Goal: Find specific page/section: Find specific page/section

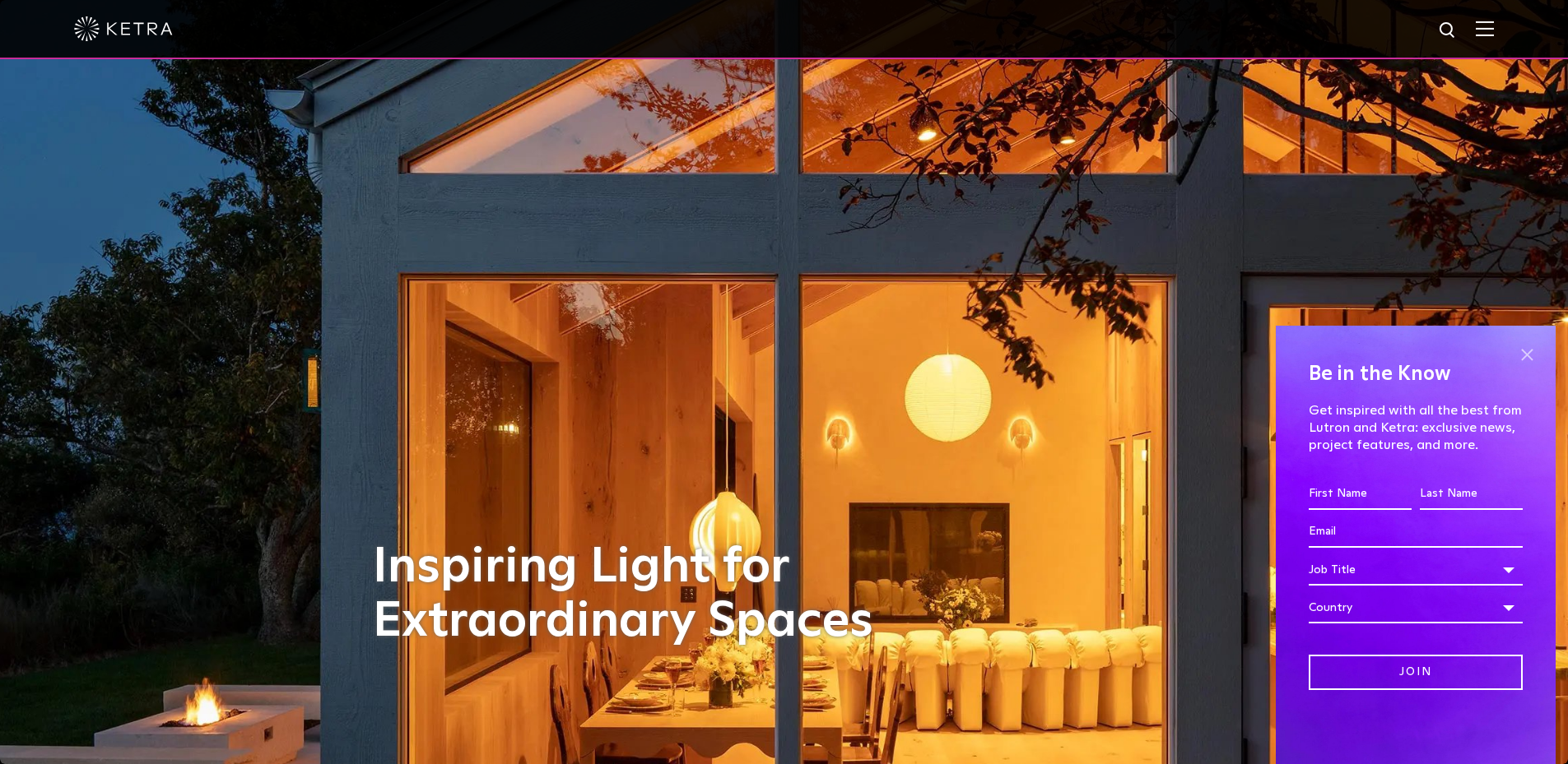
click at [1524, 358] on span at bounding box center [1526, 354] width 24 height 24
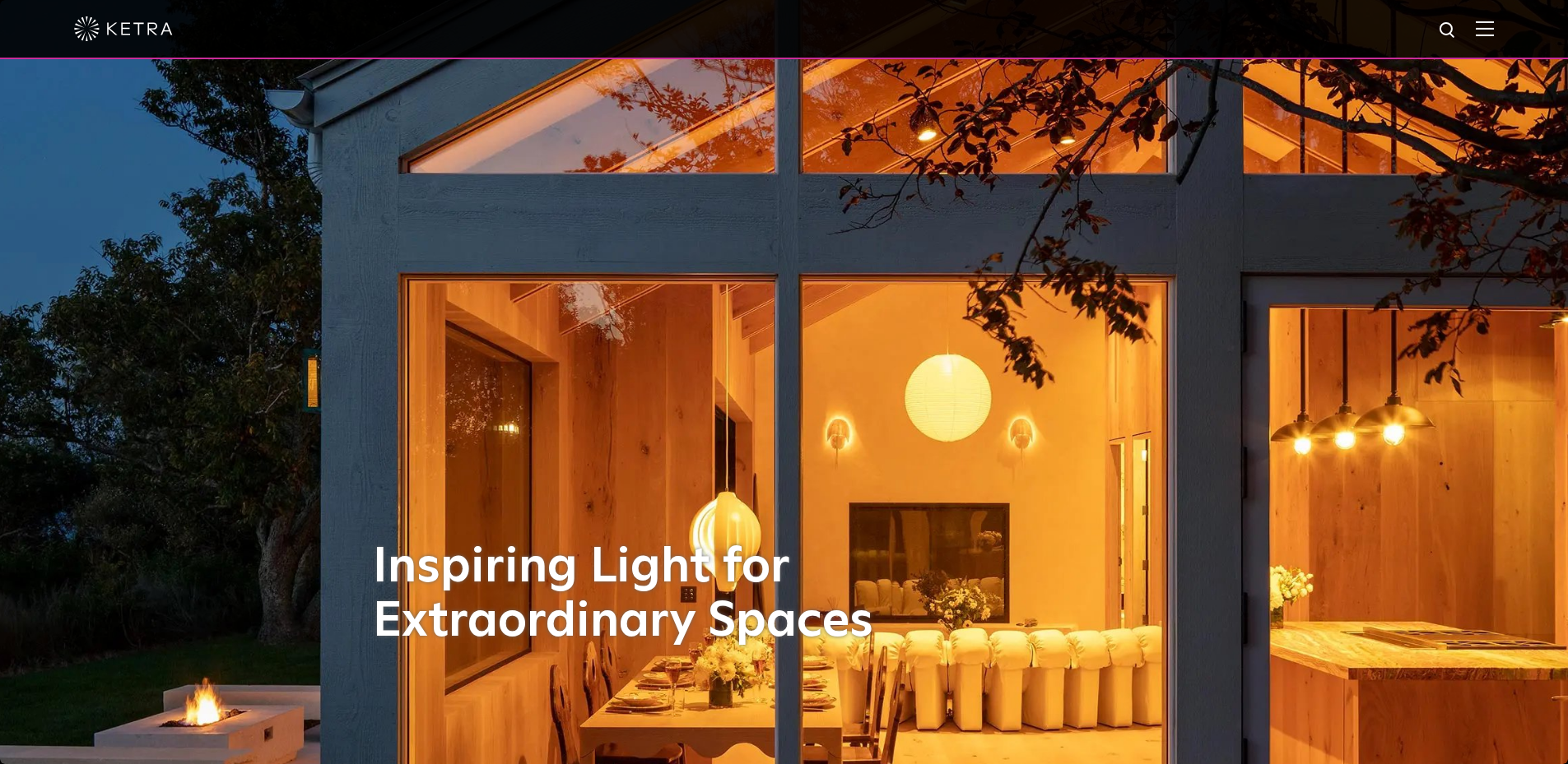
click at [1489, 34] on img at bounding box center [1485, 28] width 18 height 15
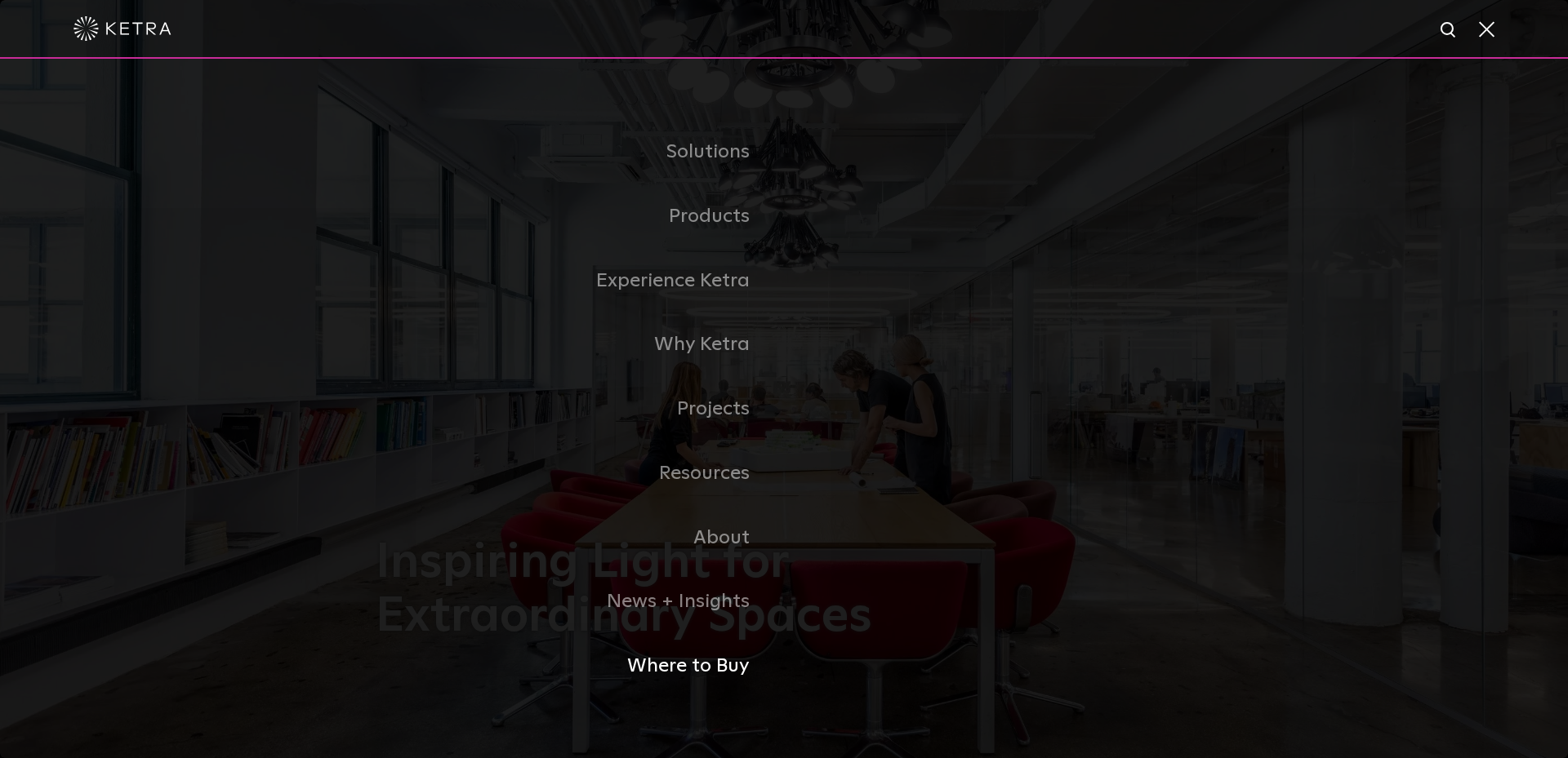
click at [707, 671] on link "Where to Buy" at bounding box center [579, 667] width 408 height 65
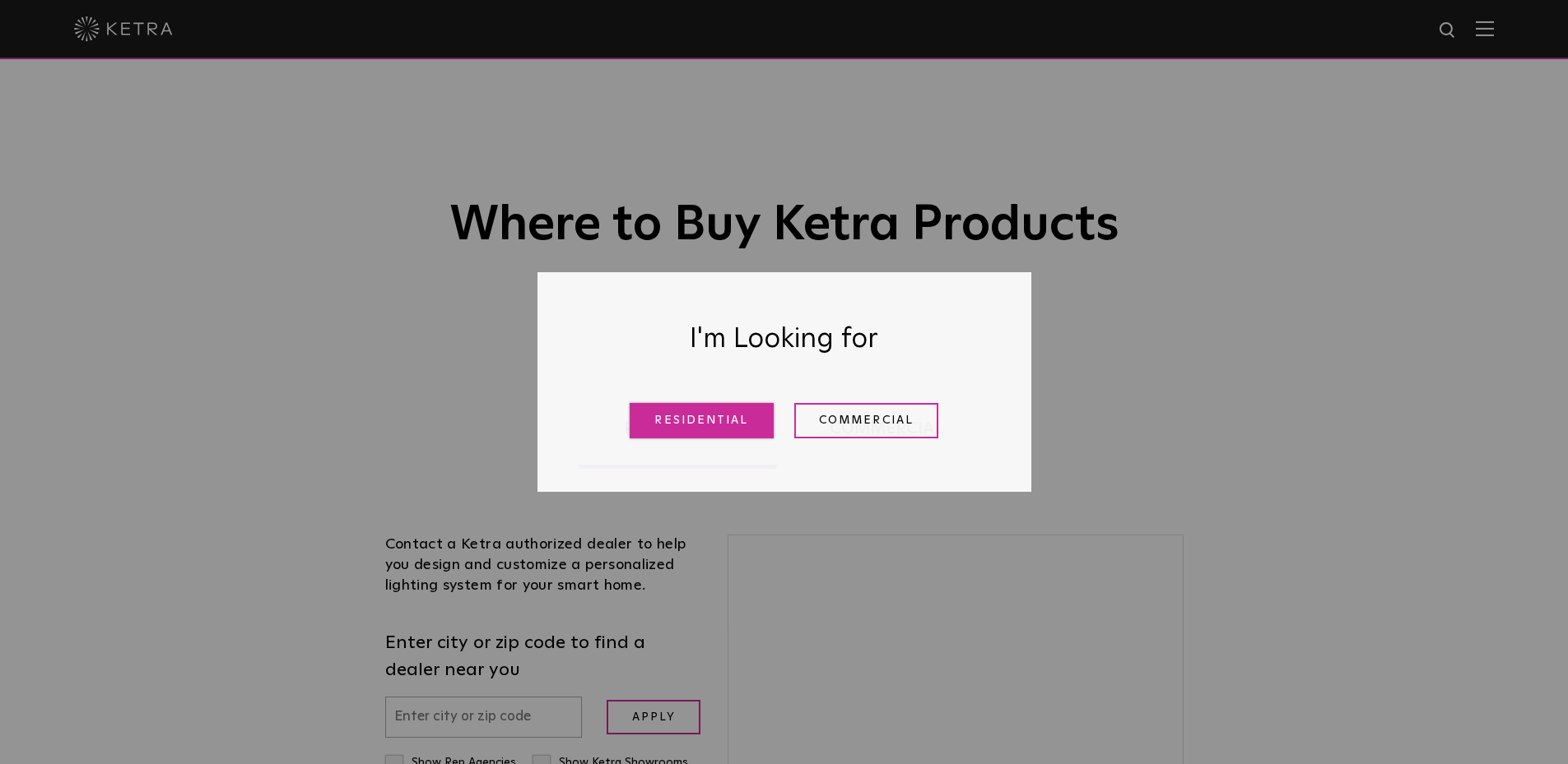
click at [716, 416] on link "Residential" at bounding box center [701, 420] width 144 height 35
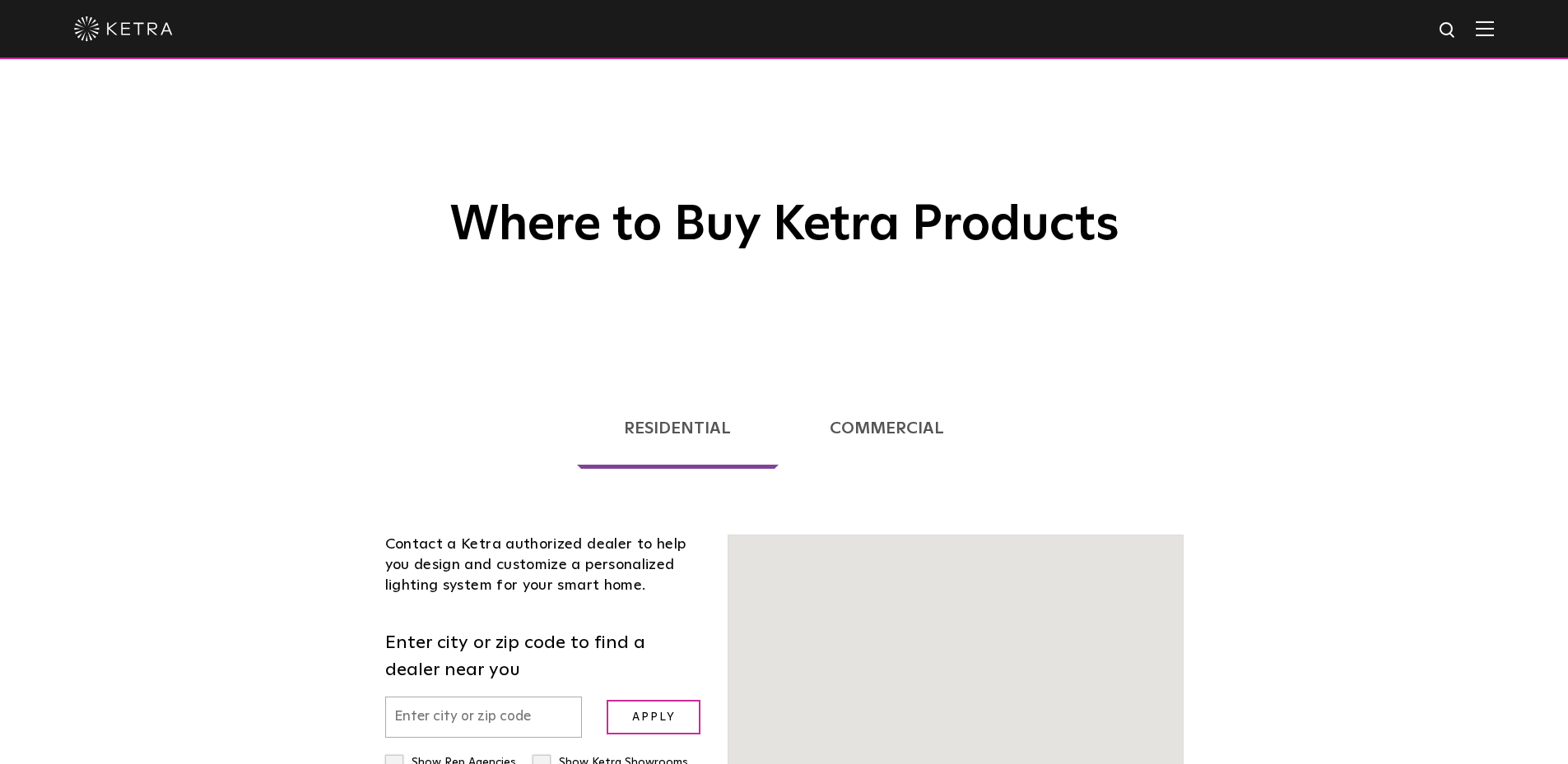
scroll to position [420, 0]
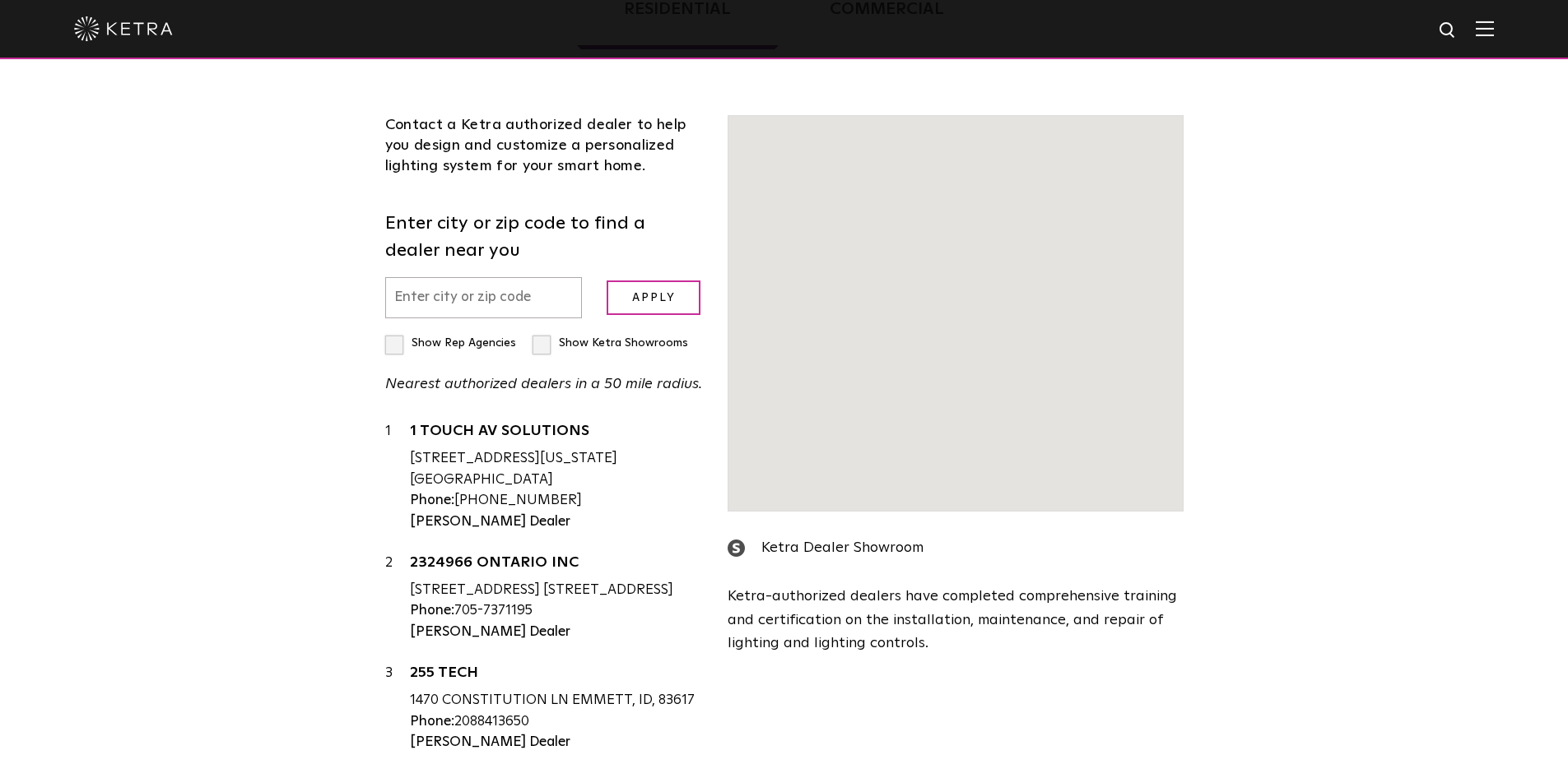
click at [473, 299] on input "text" at bounding box center [484, 299] width 198 height 42
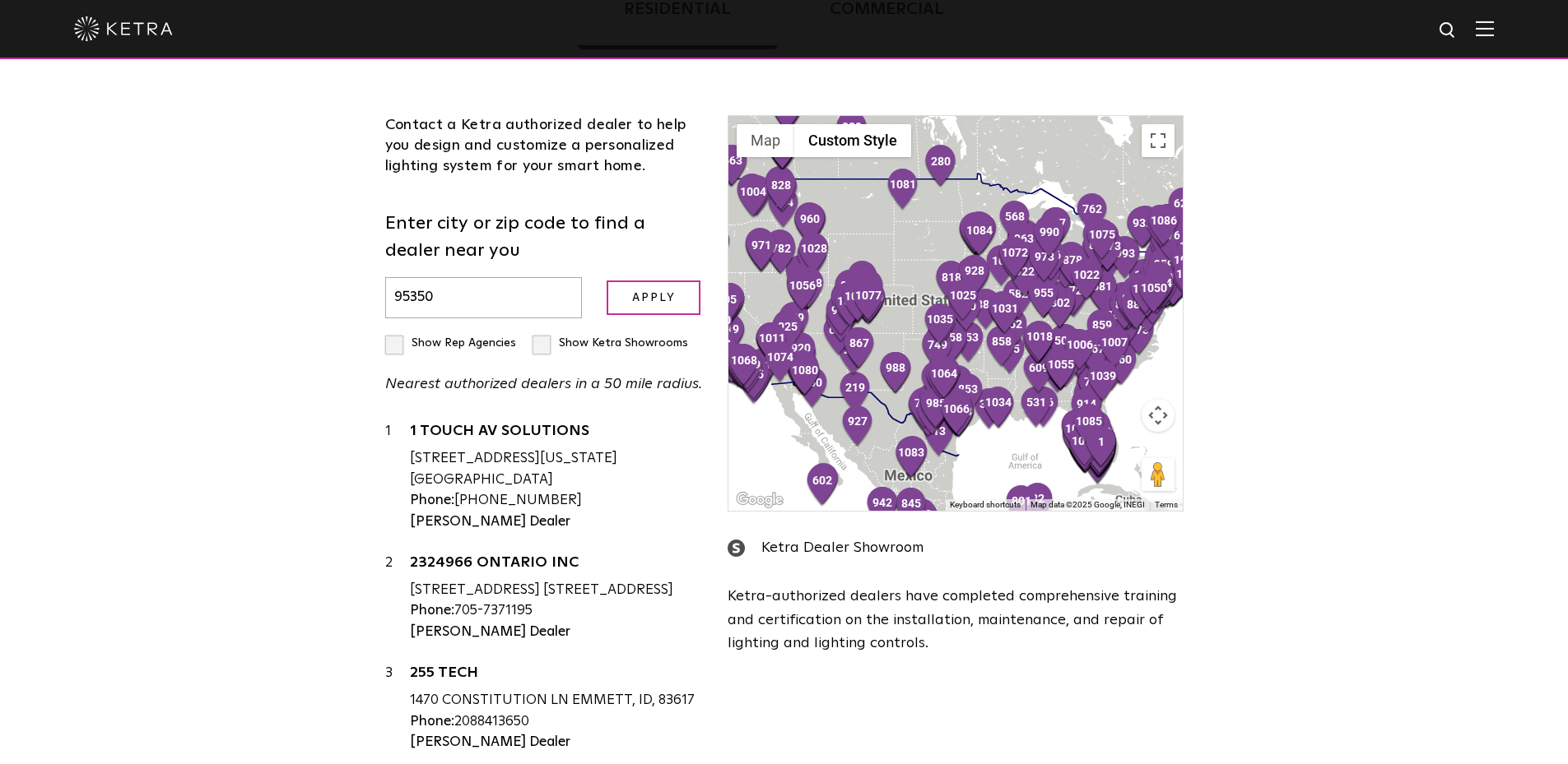
type input "95350"
click at [397, 346] on label "Show Rep Agencies" at bounding box center [450, 343] width 131 height 12
click at [396, 341] on input "Show Rep Agencies" at bounding box center [390, 337] width 11 height 11
checkbox input "true"
click at [534, 344] on label "Show Ketra Showrooms" at bounding box center [610, 343] width 155 height 12
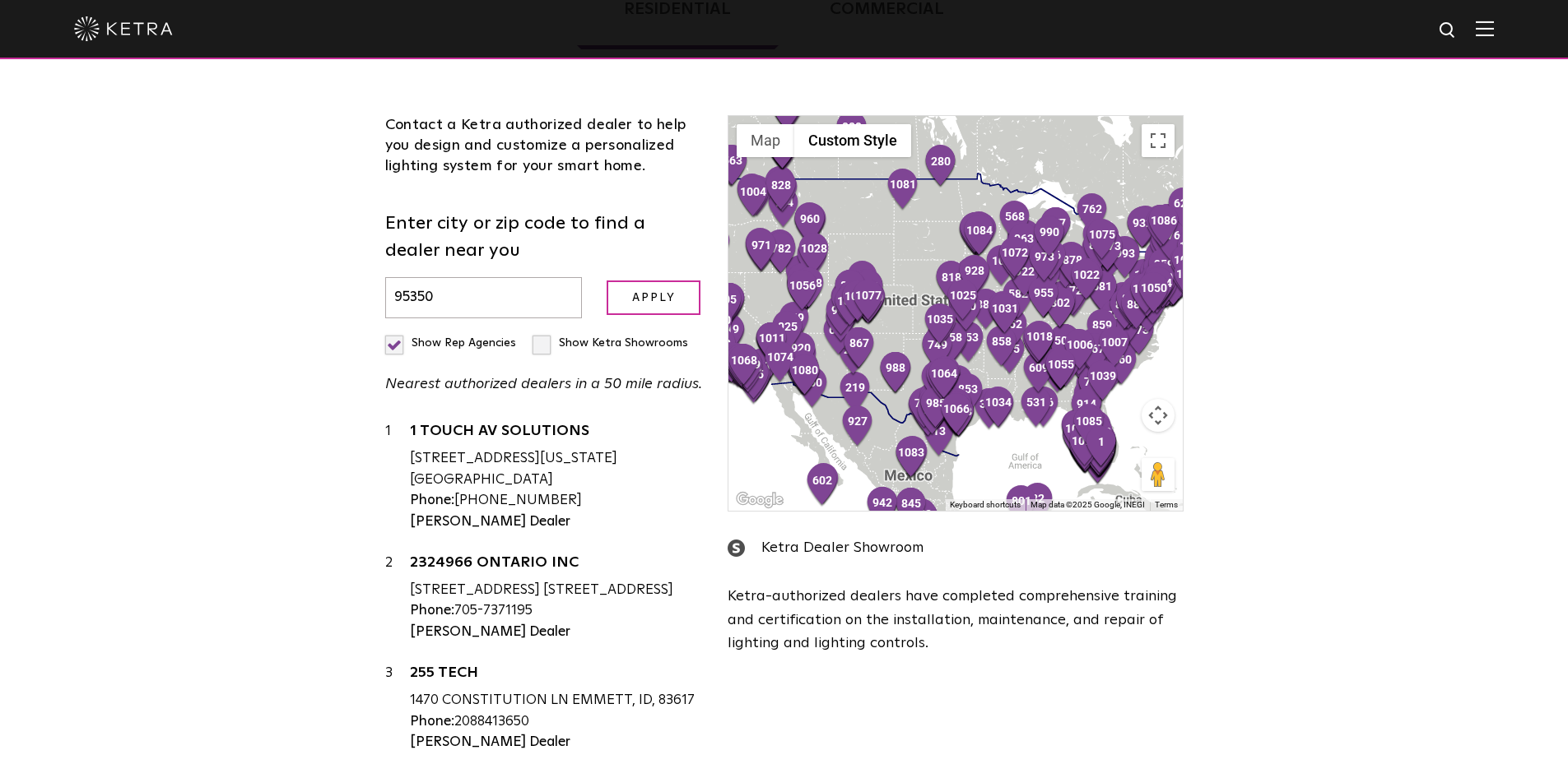
click at [396, 341] on input "Show Ketra Showrooms" at bounding box center [390, 337] width 11 height 11
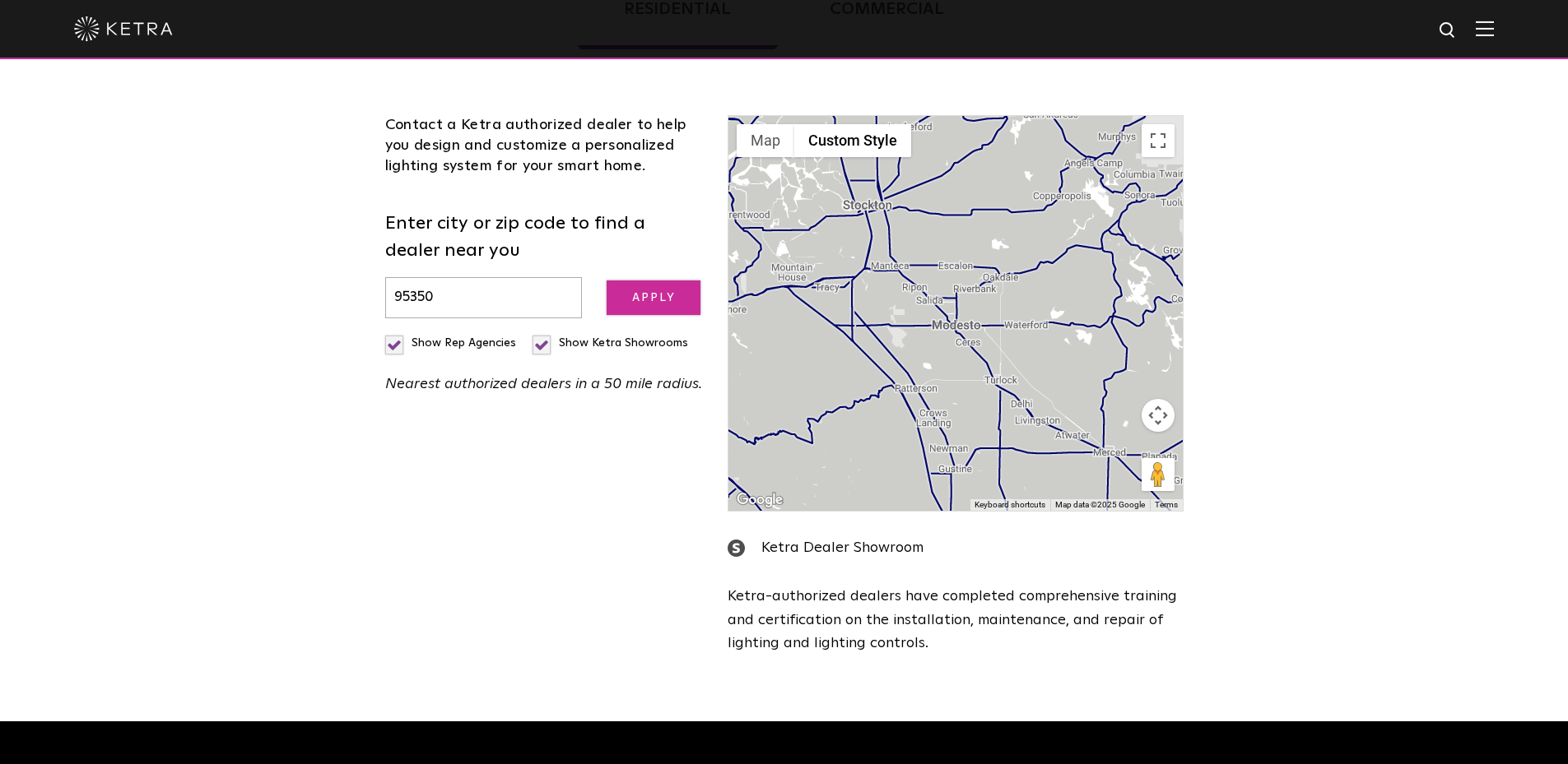
click at [633, 306] on input "Apply" at bounding box center [652, 298] width 93 height 35
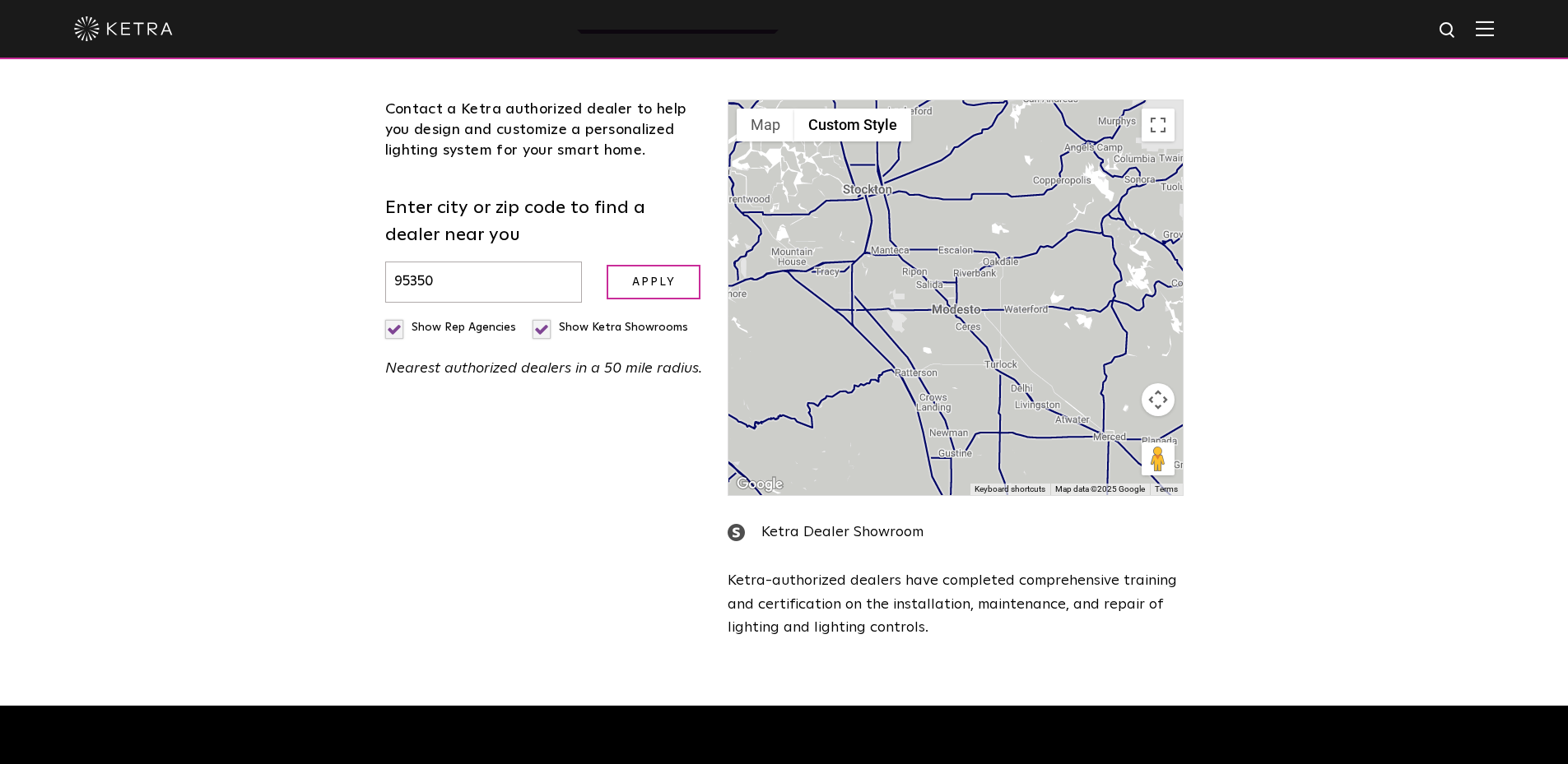
scroll to position [446, 0]
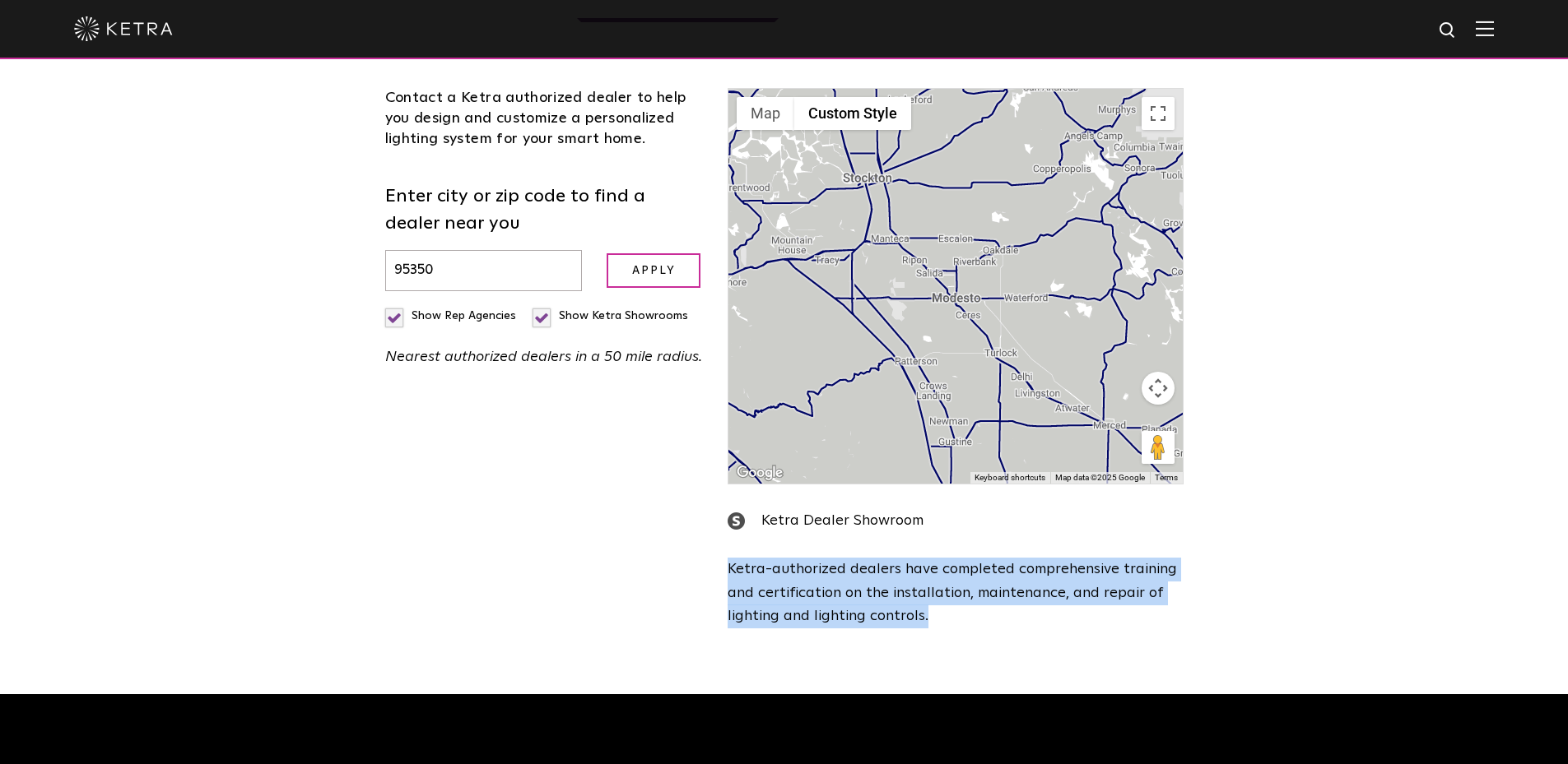
drag, startPoint x: 729, startPoint y: 570, endPoint x: 926, endPoint y: 630, distance: 205.9
click at [926, 630] on div "← Move left → Move right ↑ Move up ↓ Move down + Zoom in - Zoom out Home Jump l…" at bounding box center [955, 370] width 480 height 565
click at [1000, 537] on div "[PERSON_NAME] Dealer Showroom [PERSON_NAME]-authorized dealers have completed c…" at bounding box center [955, 568] width 455 height 119
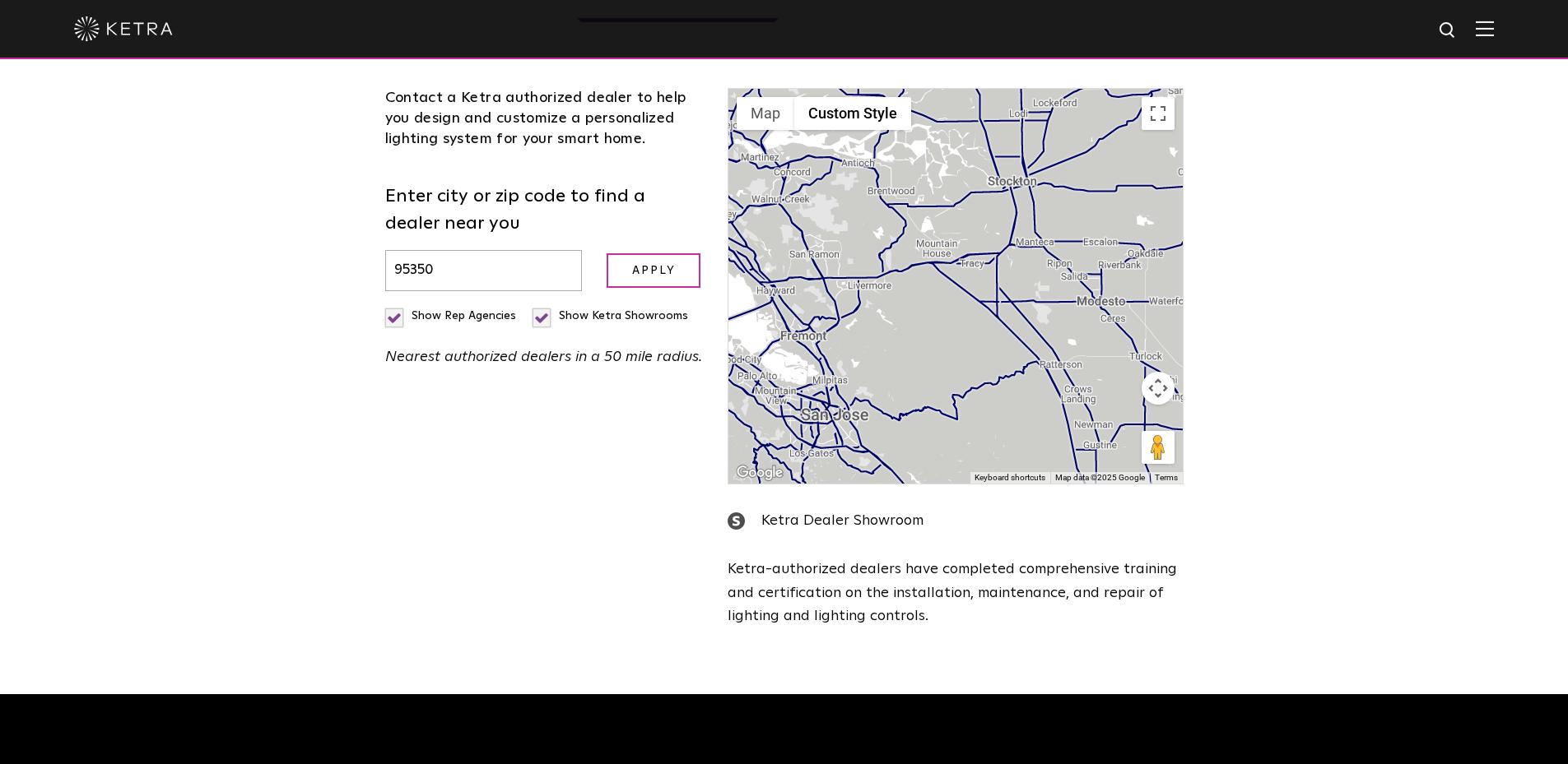
drag, startPoint x: 982, startPoint y: 285, endPoint x: 1127, endPoint y: 283, distance: 145.0
click at [1127, 283] on div at bounding box center [956, 286] width 454 height 395
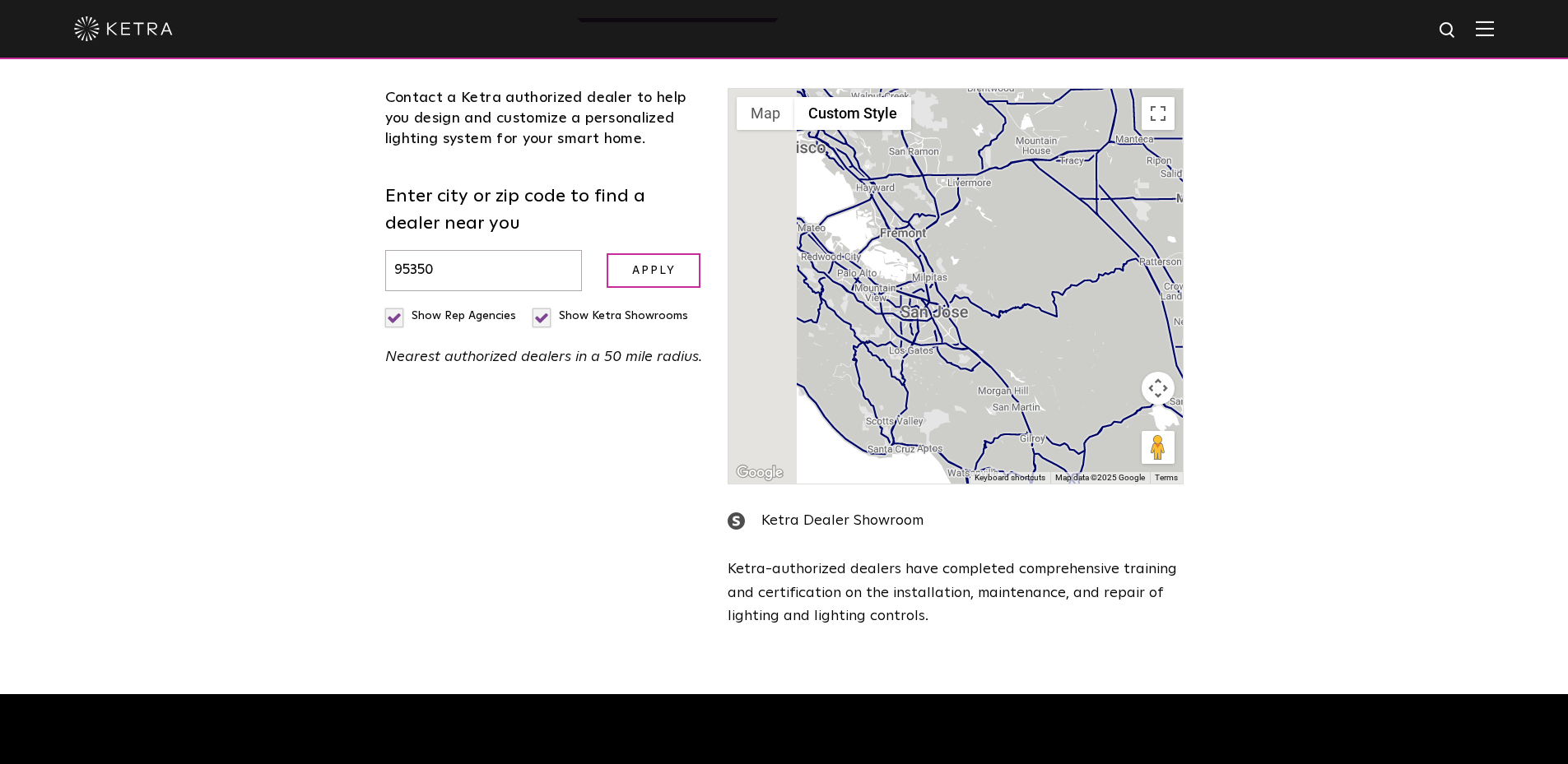
drag, startPoint x: 854, startPoint y: 391, endPoint x: 980, endPoint y: 269, distance: 175.4
click at [980, 269] on div at bounding box center [956, 286] width 454 height 395
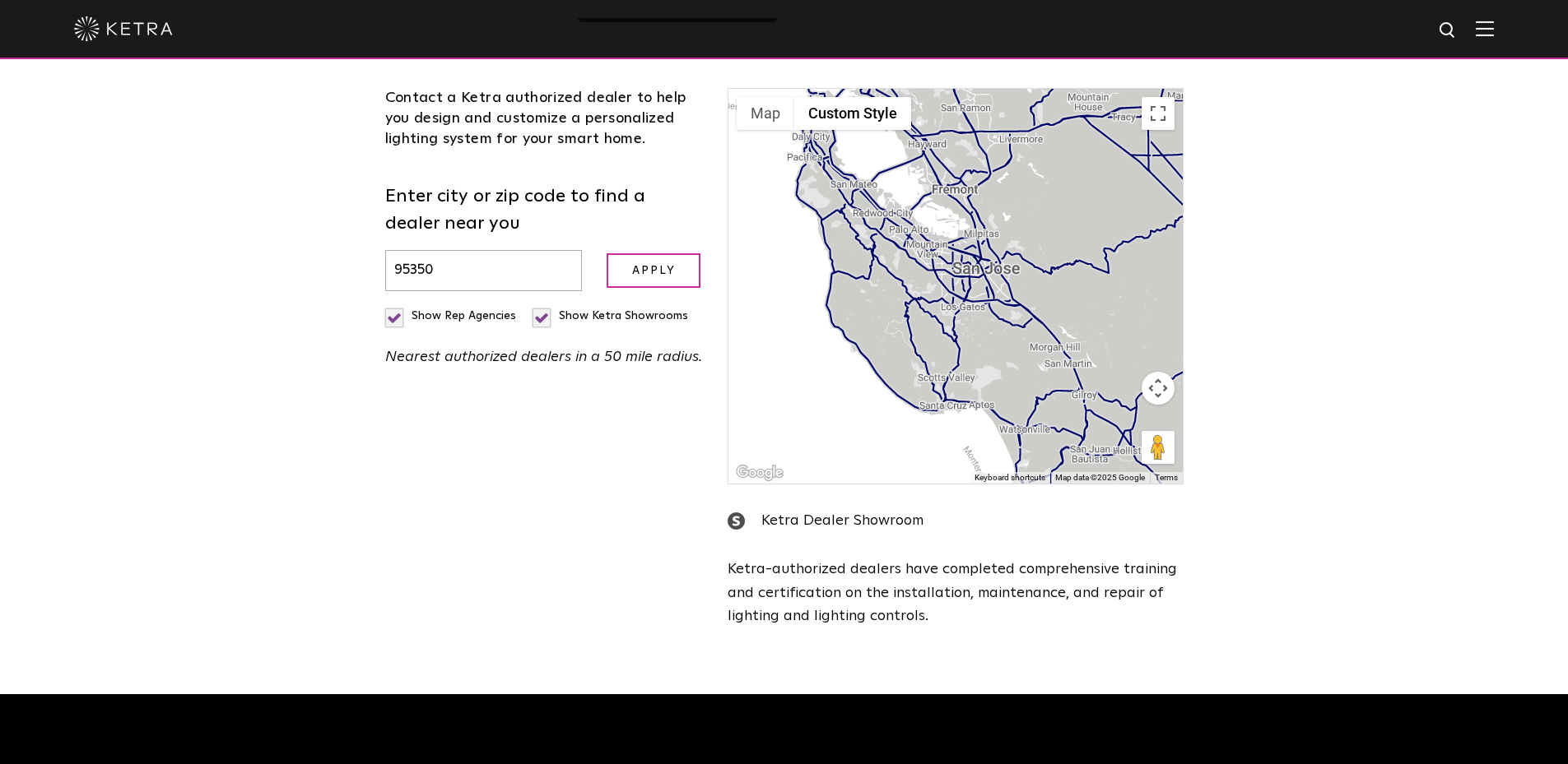
drag, startPoint x: 965, startPoint y: 344, endPoint x: 856, endPoint y: 425, distance: 135.8
click at [856, 425] on div at bounding box center [956, 286] width 454 height 395
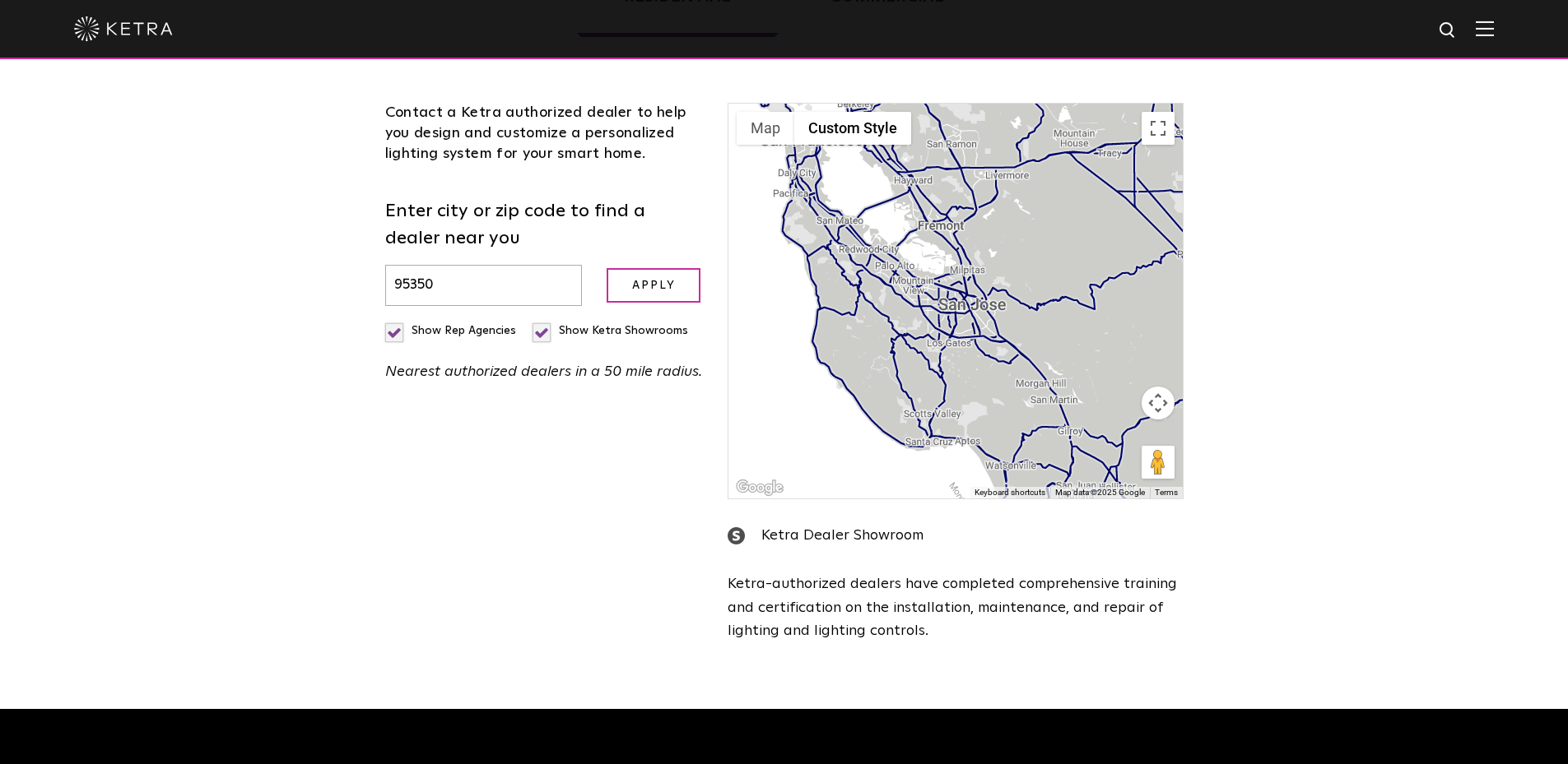
scroll to position [420, 0]
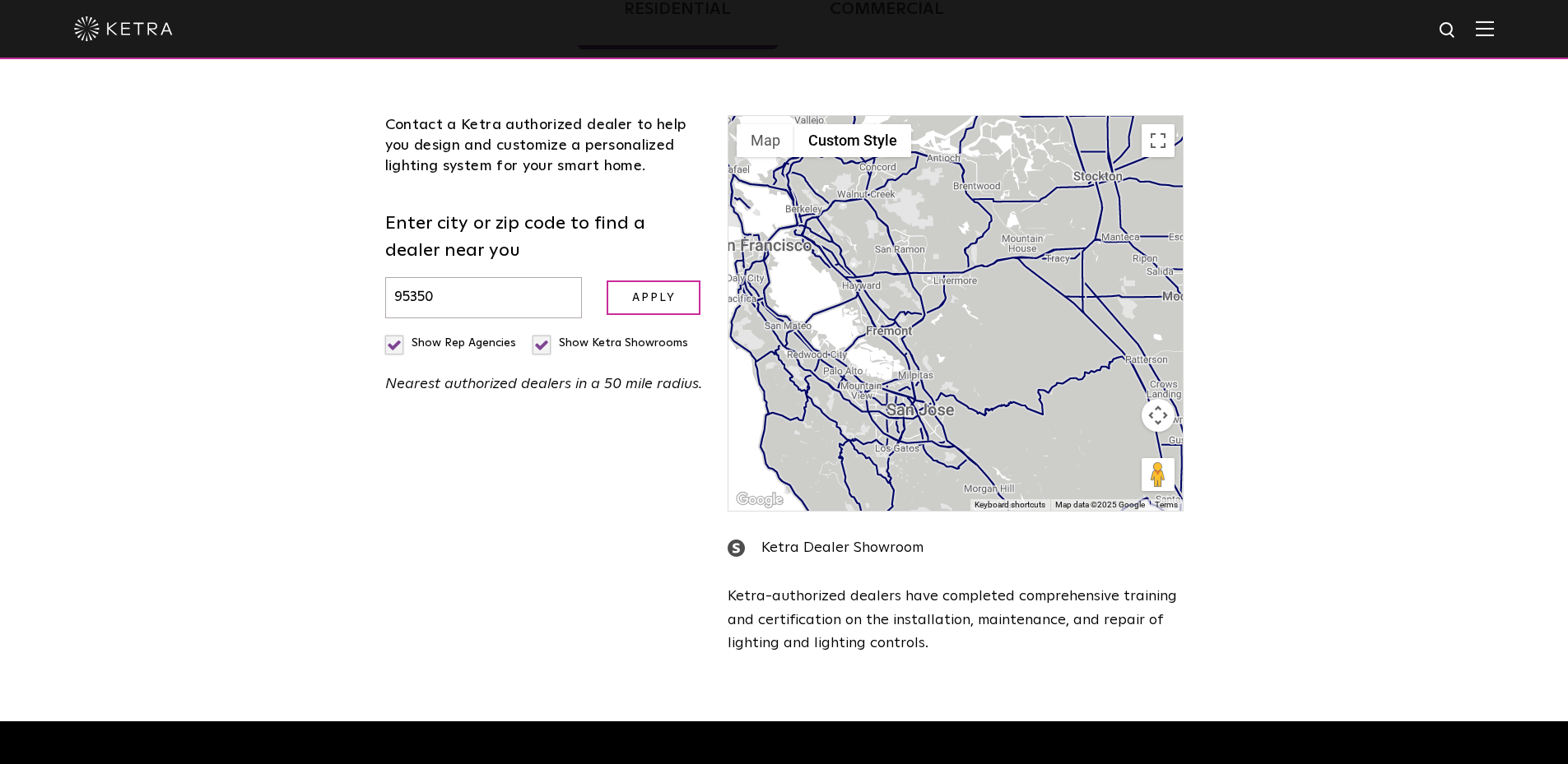
drag, startPoint x: 1034, startPoint y: 319, endPoint x: 973, endPoint y: 426, distance: 123.2
click at [973, 426] on div at bounding box center [956, 313] width 454 height 395
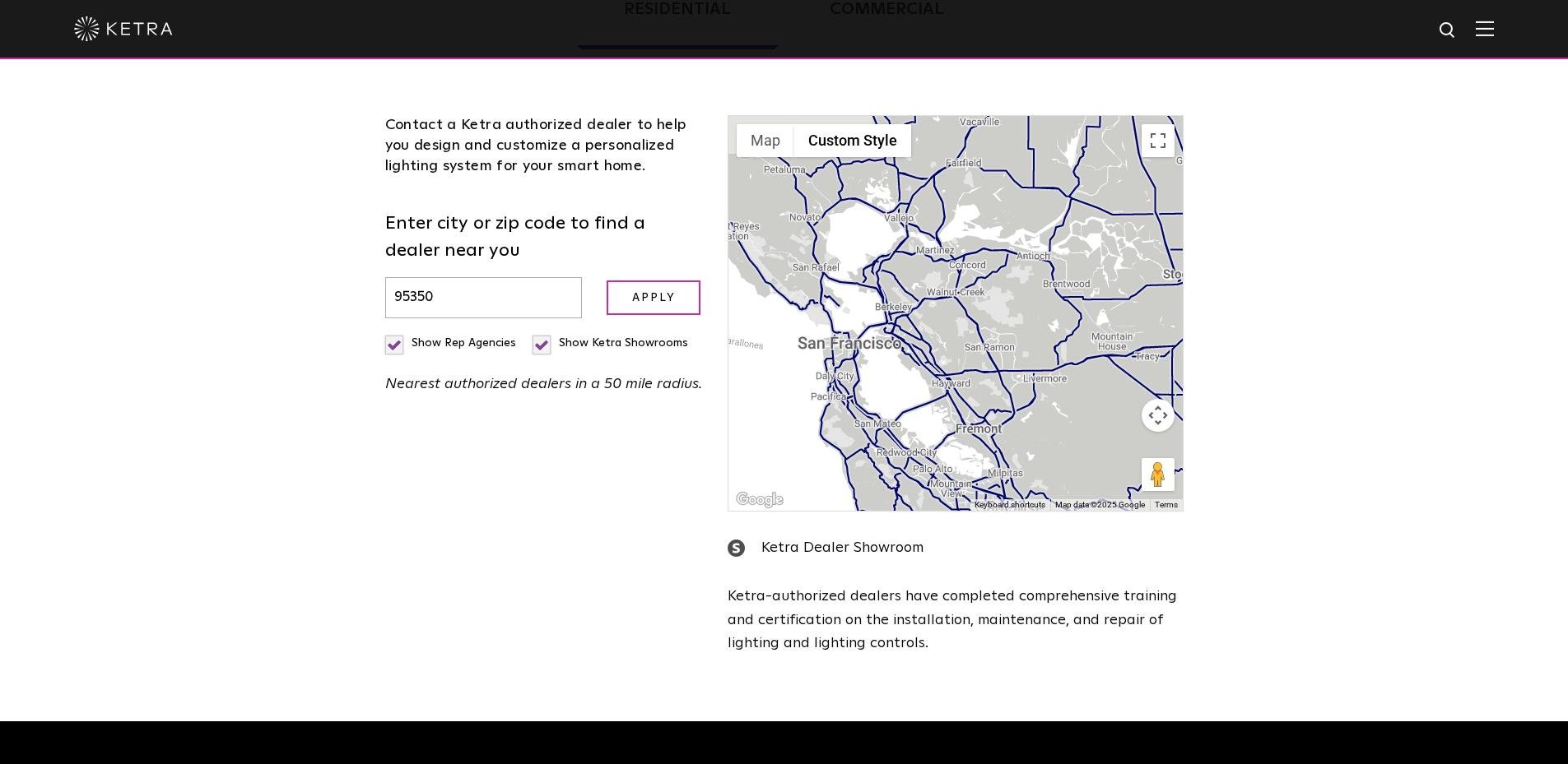
drag, startPoint x: 877, startPoint y: 263, endPoint x: 994, endPoint y: 368, distance: 157.2
click at [994, 368] on div at bounding box center [956, 313] width 454 height 395
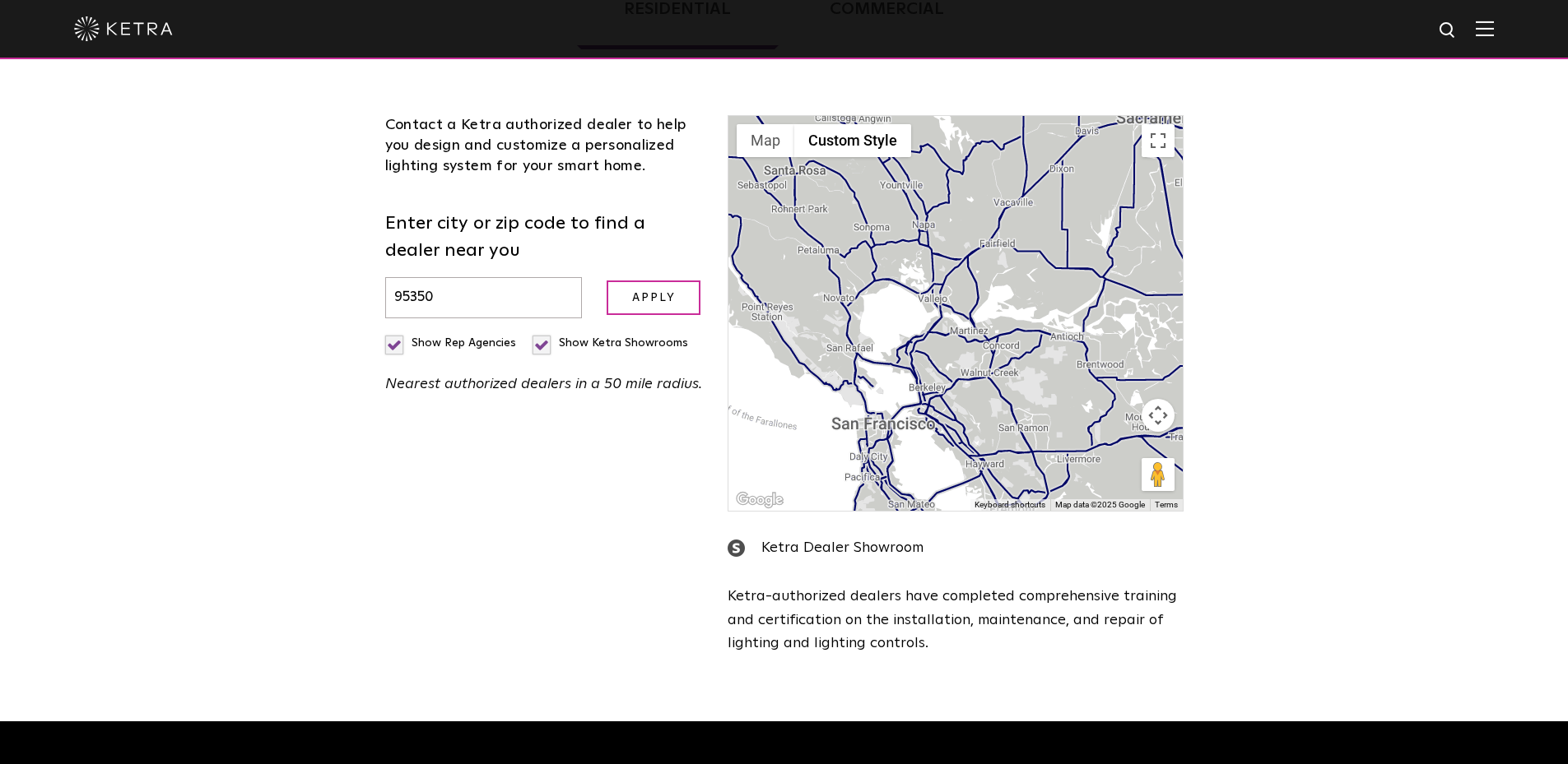
drag, startPoint x: 974, startPoint y: 308, endPoint x: 988, endPoint y: 380, distance: 73.3
click at [988, 380] on div at bounding box center [956, 313] width 454 height 395
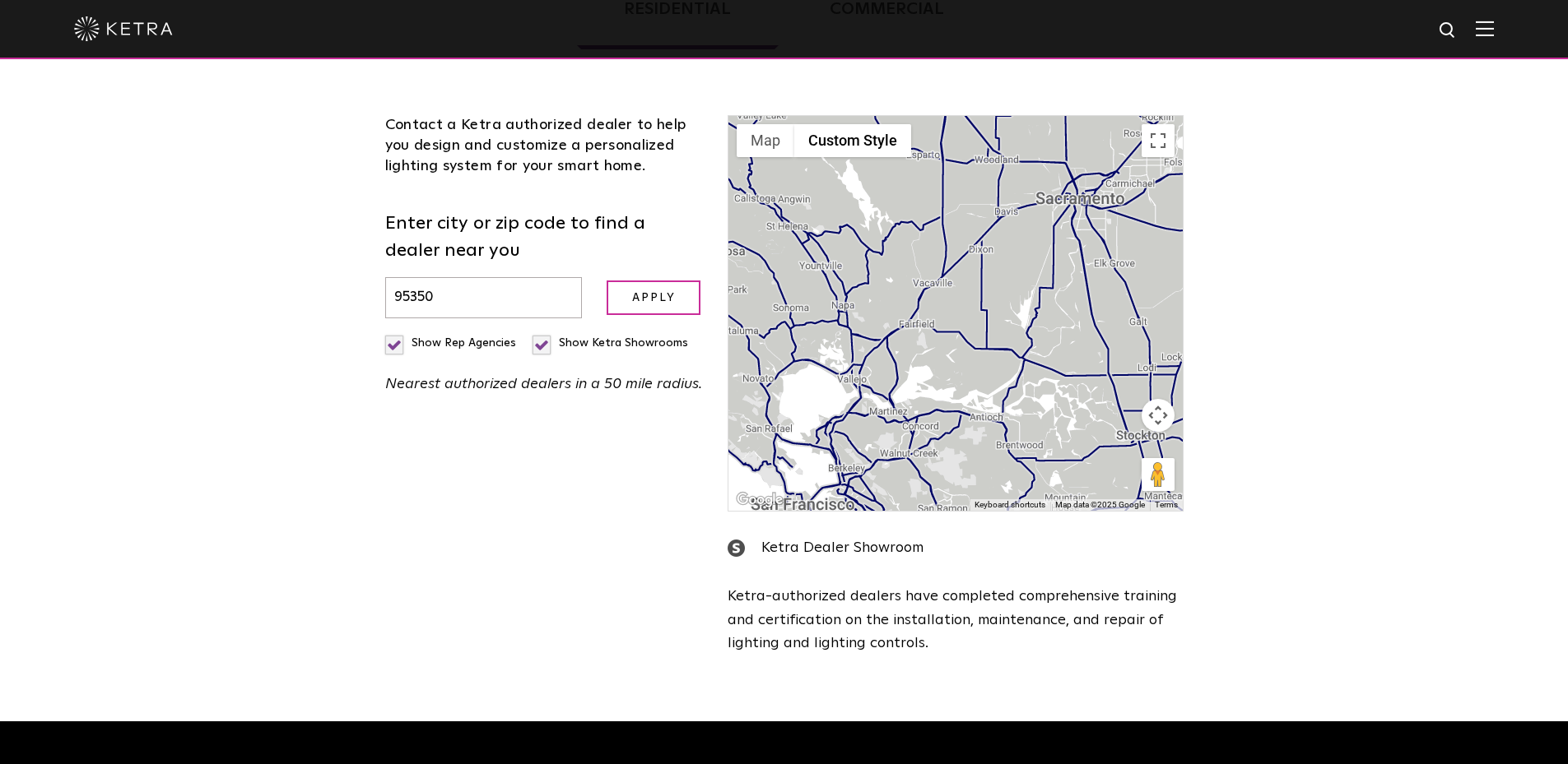
drag, startPoint x: 1051, startPoint y: 396, endPoint x: 907, endPoint y: 419, distance: 145.8
click at [907, 419] on div at bounding box center [956, 313] width 454 height 395
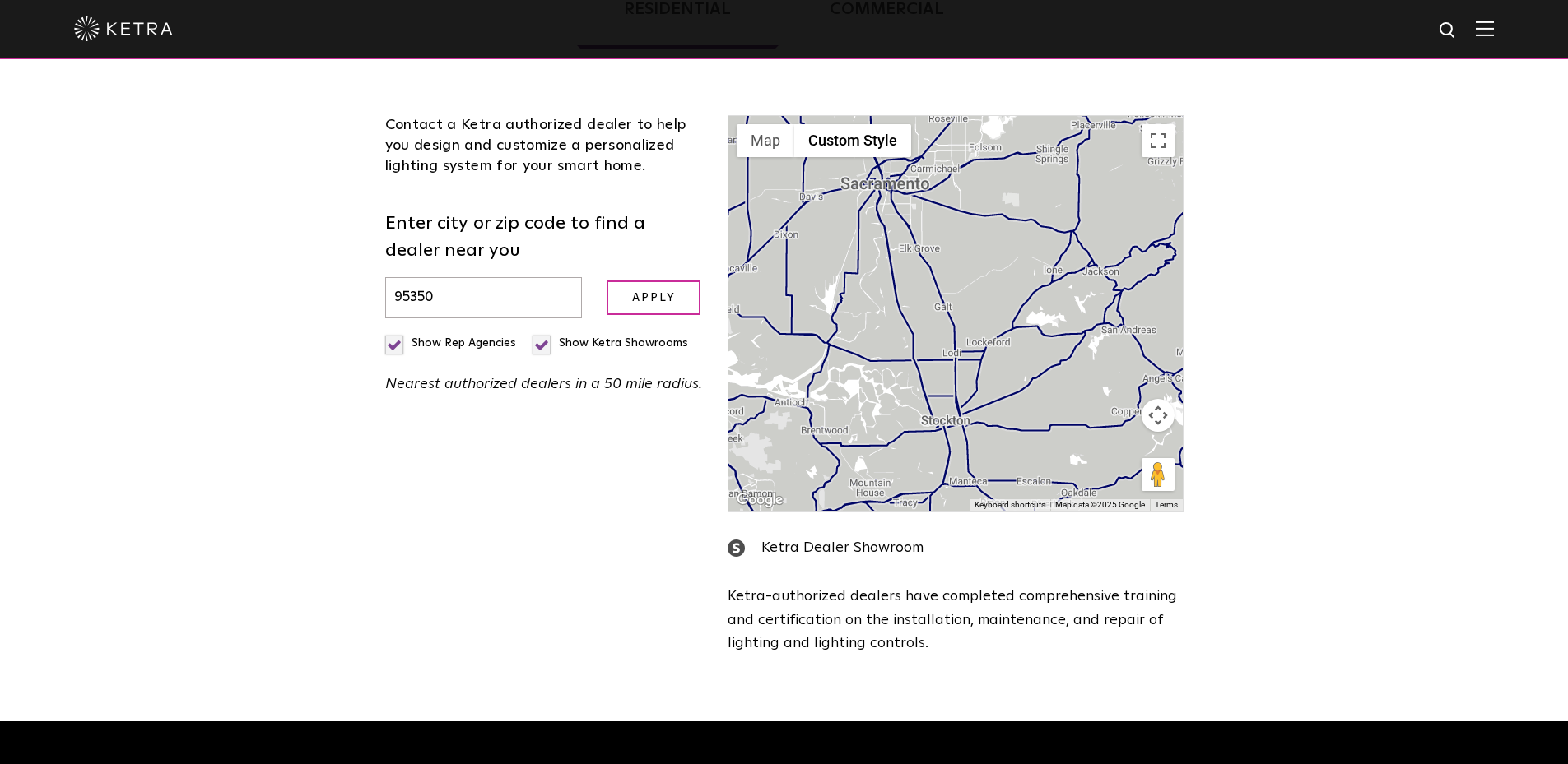
drag, startPoint x: 917, startPoint y: 290, endPoint x: 851, endPoint y: 181, distance: 127.4
click at [851, 181] on div at bounding box center [956, 313] width 454 height 395
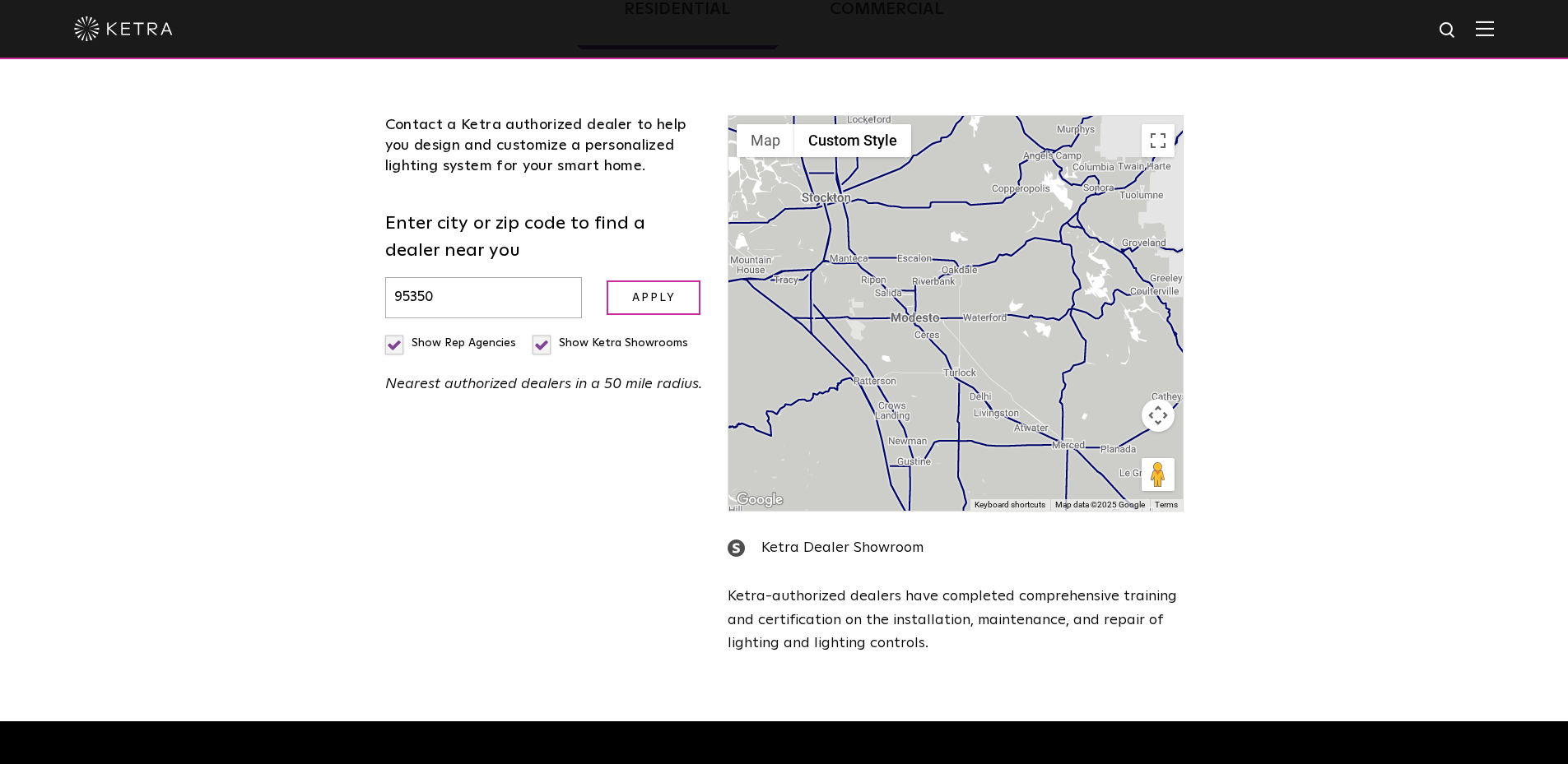
drag, startPoint x: 946, startPoint y: 339, endPoint x: 847, endPoint y: 211, distance: 161.8
click at [847, 211] on div at bounding box center [956, 313] width 454 height 395
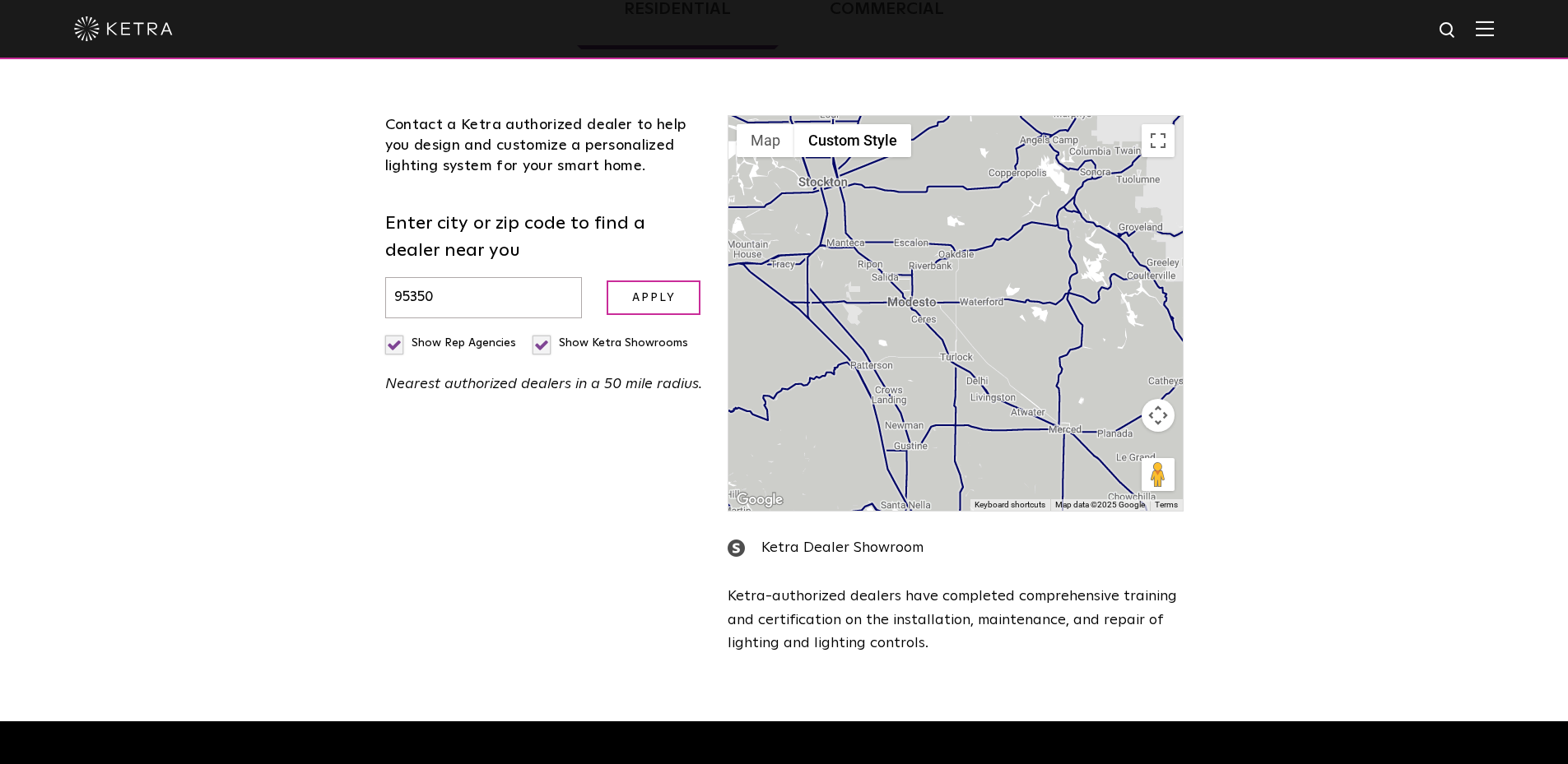
drag, startPoint x: 975, startPoint y: 391, endPoint x: 872, endPoint y: 223, distance: 197.1
click at [884, 245] on div at bounding box center [956, 313] width 454 height 395
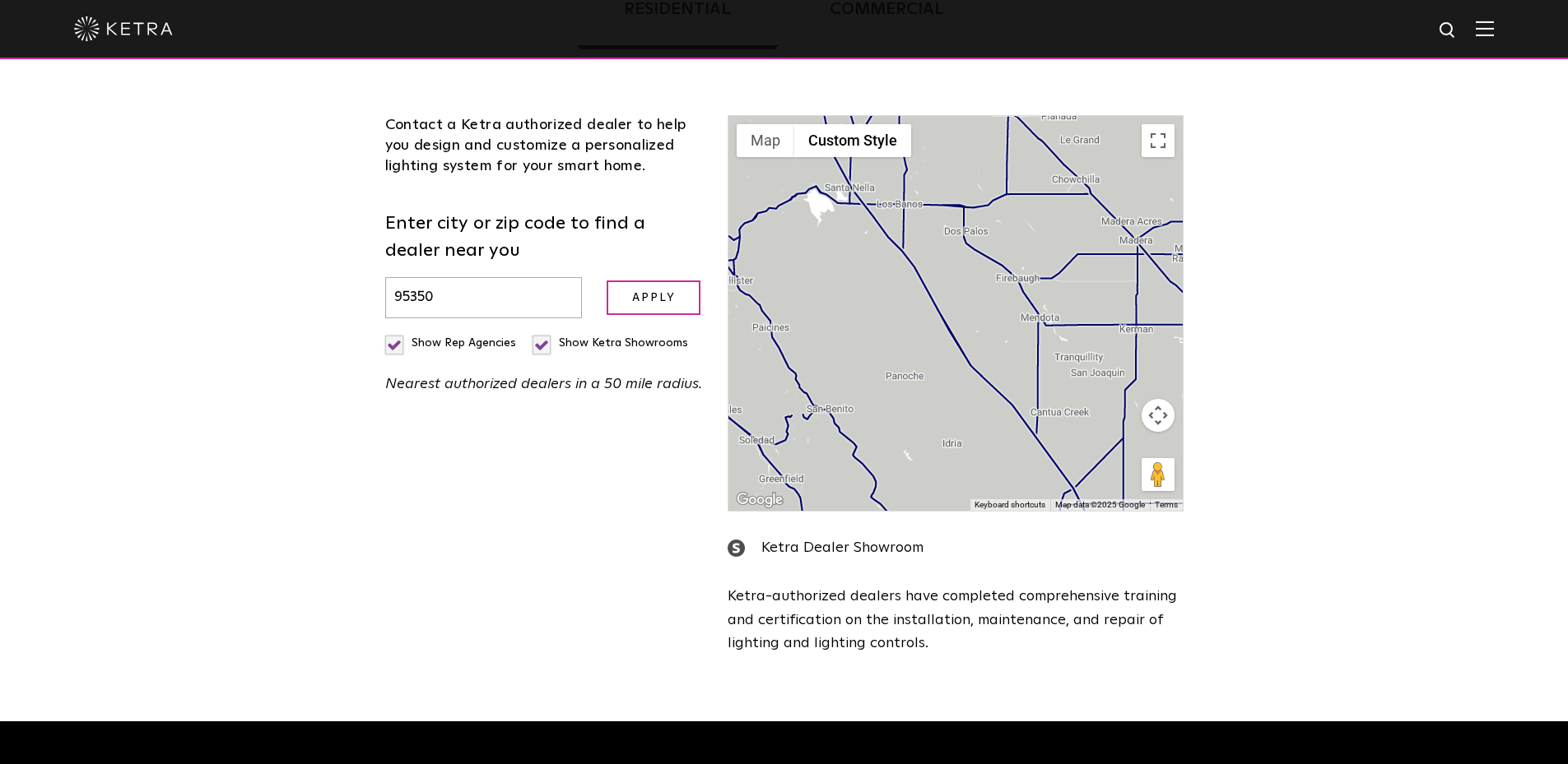
drag, startPoint x: 950, startPoint y: 408, endPoint x: 1102, endPoint y: 362, distance: 158.8
click at [1102, 362] on div at bounding box center [956, 313] width 454 height 395
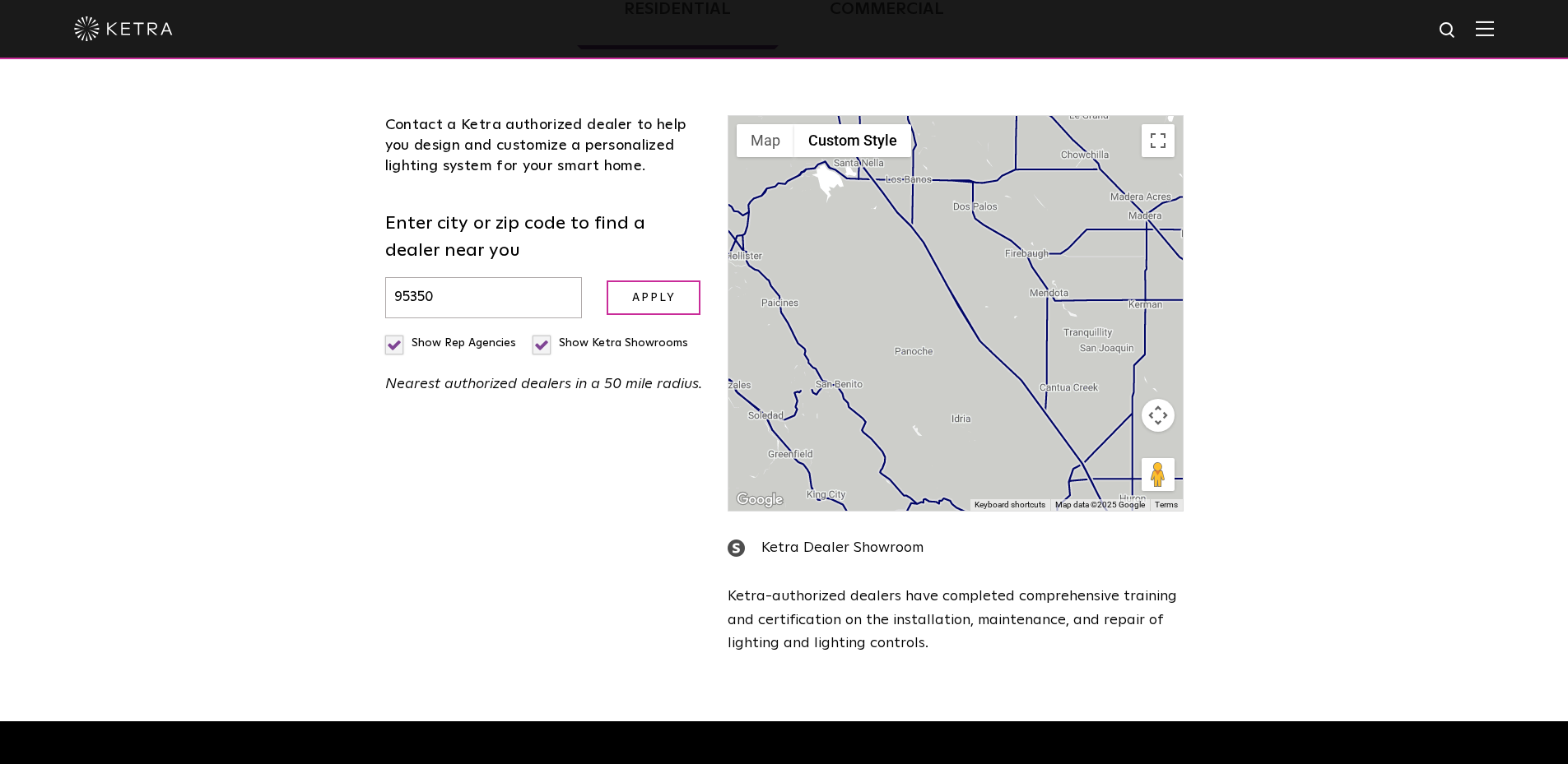
drag, startPoint x: 936, startPoint y: 333, endPoint x: 956, endPoint y: 215, distance: 119.7
click at [955, 221] on div at bounding box center [956, 313] width 454 height 395
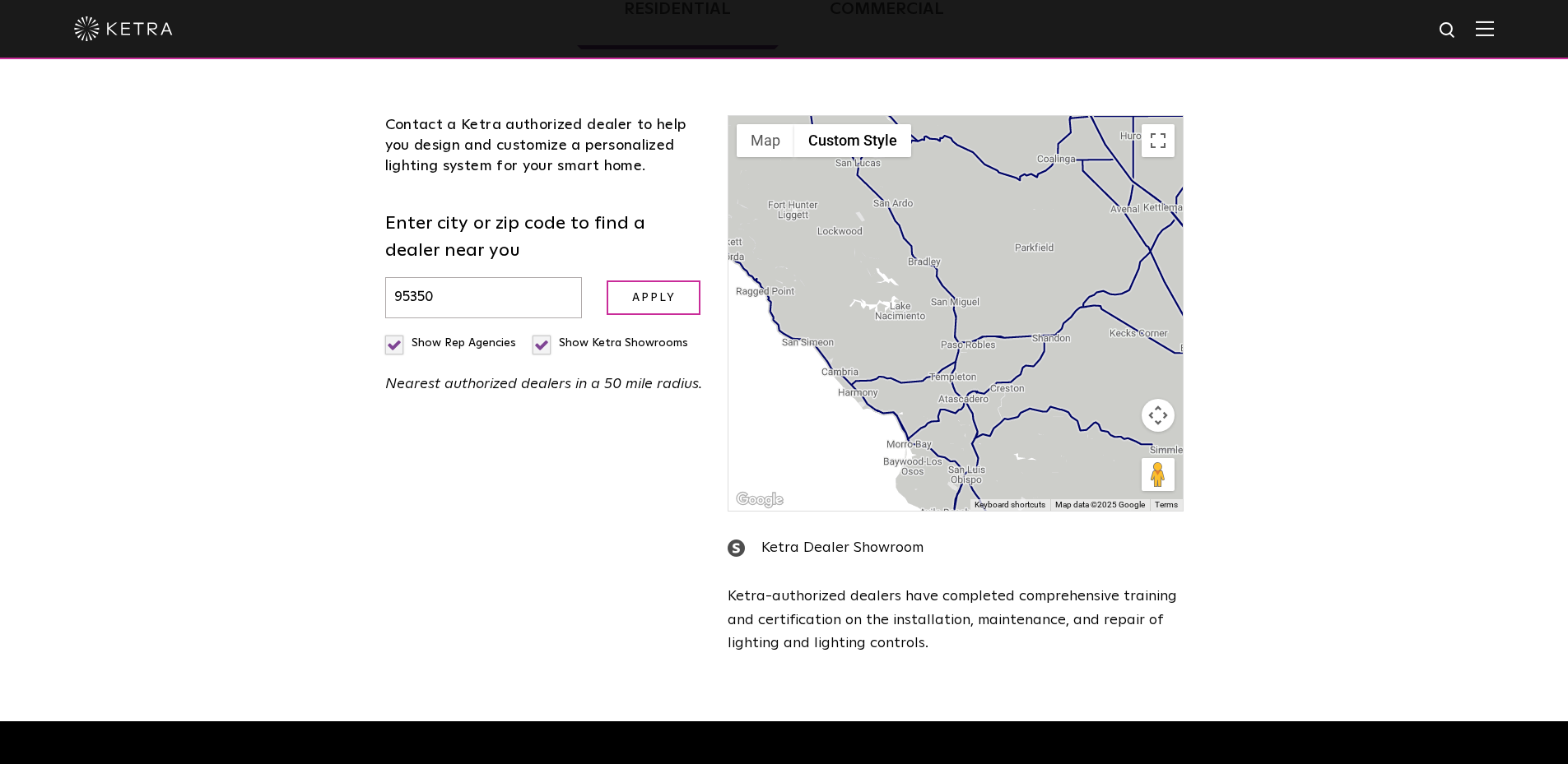
drag, startPoint x: 910, startPoint y: 426, endPoint x: 817, endPoint y: 291, distance: 163.9
click at [817, 291] on div at bounding box center [956, 313] width 454 height 395
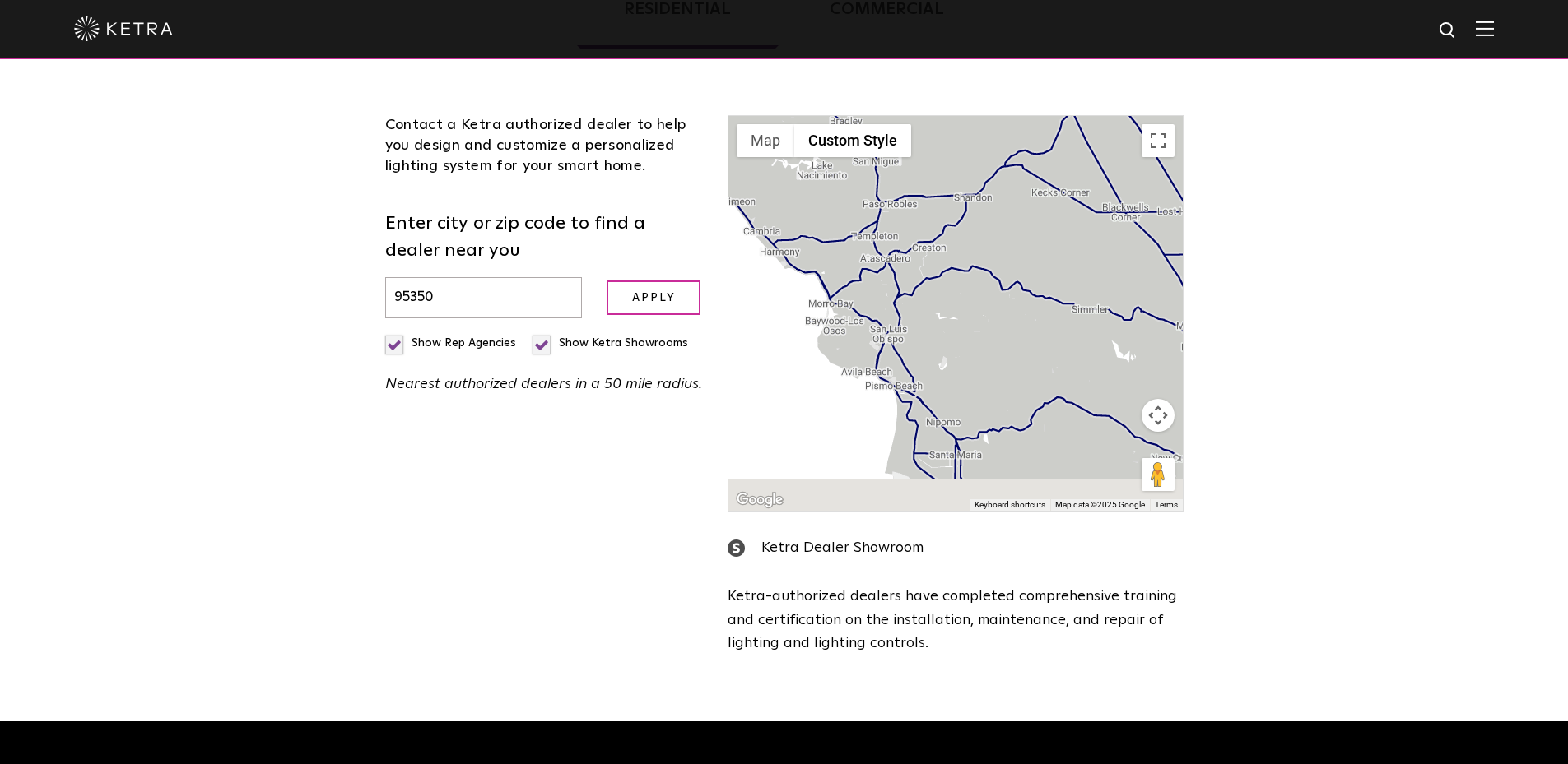
drag, startPoint x: 979, startPoint y: 370, endPoint x: 928, endPoint y: 278, distance: 105.2
click at [932, 293] on div at bounding box center [956, 313] width 454 height 395
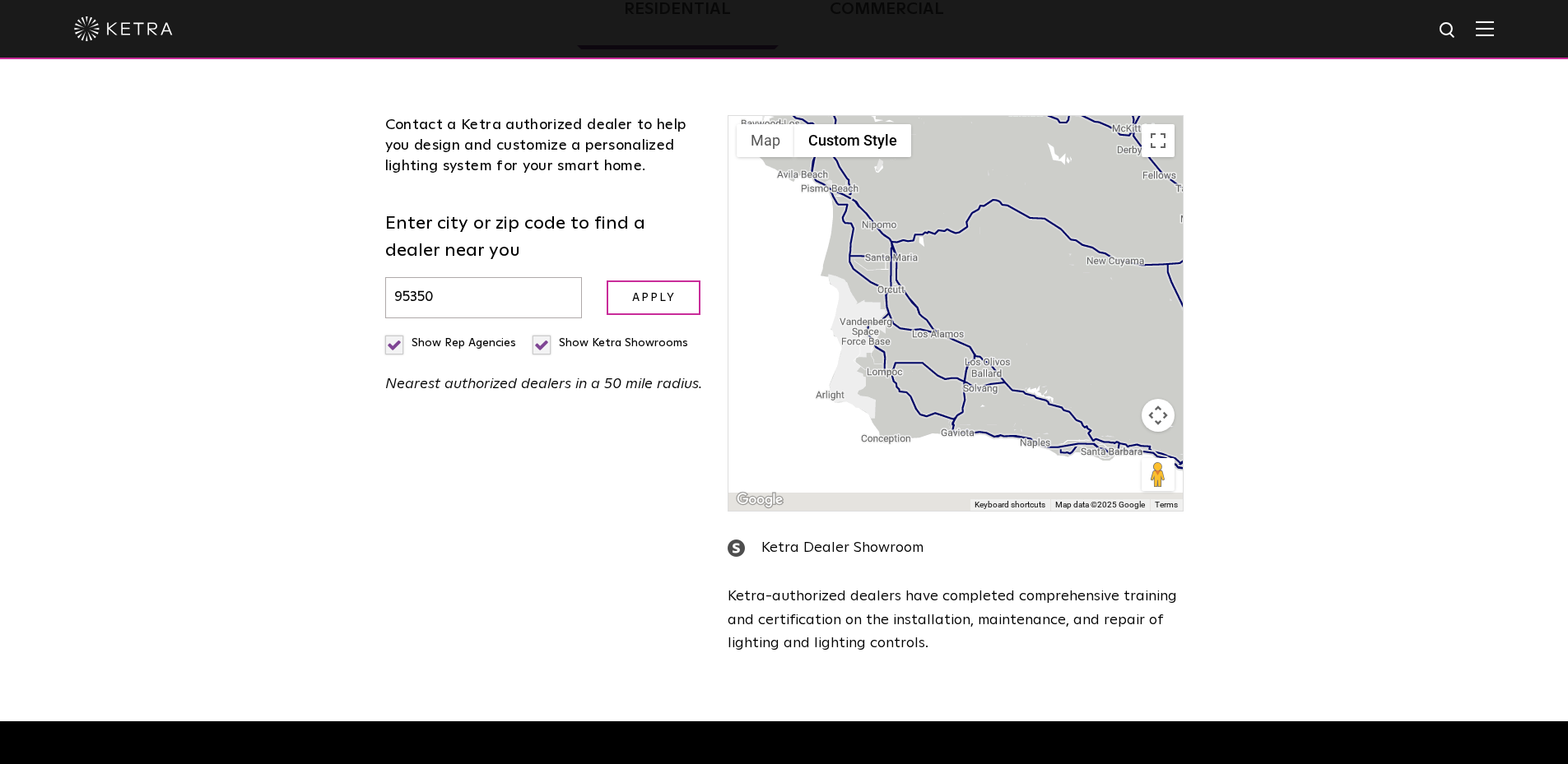
drag, startPoint x: 1050, startPoint y: 406, endPoint x: 1076, endPoint y: 269, distance: 139.4
click at [1076, 269] on div at bounding box center [956, 313] width 454 height 395
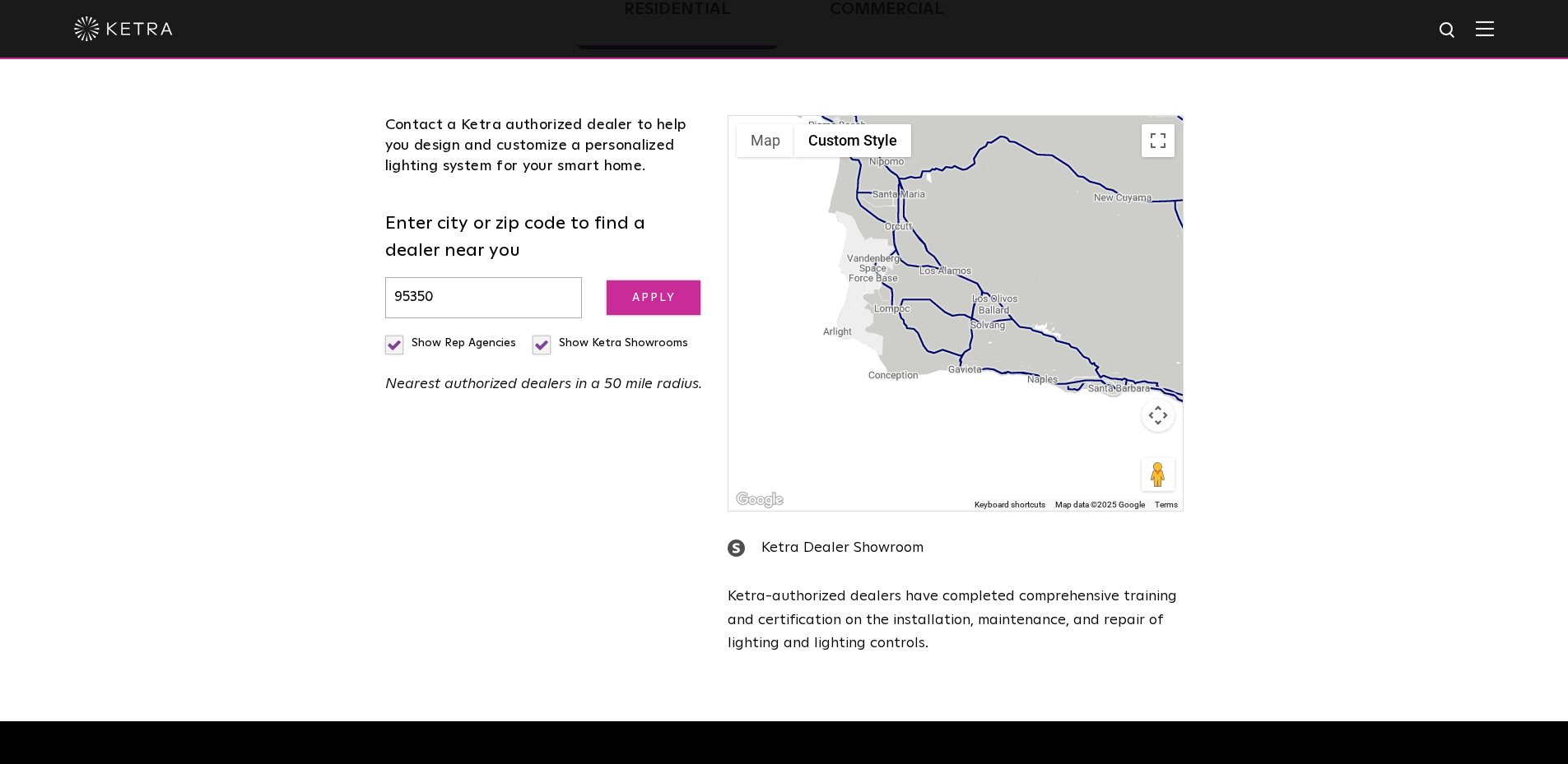
click at [690, 307] on input "Apply" at bounding box center [652, 298] width 93 height 35
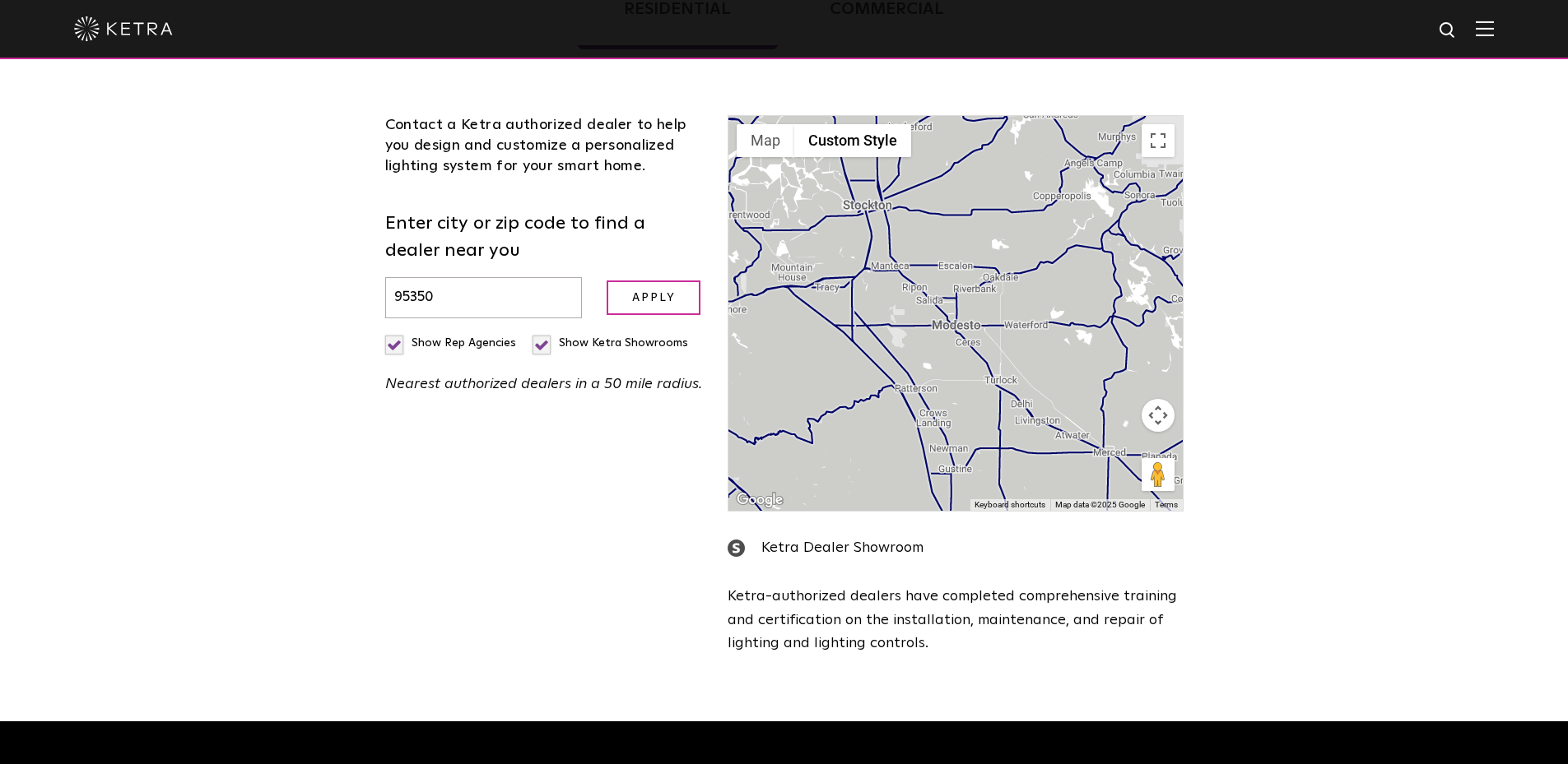
click at [544, 341] on label "Show Ketra Showrooms" at bounding box center [610, 343] width 155 height 12
click at [396, 341] on input "Show Ketra Showrooms" at bounding box center [390, 337] width 11 height 11
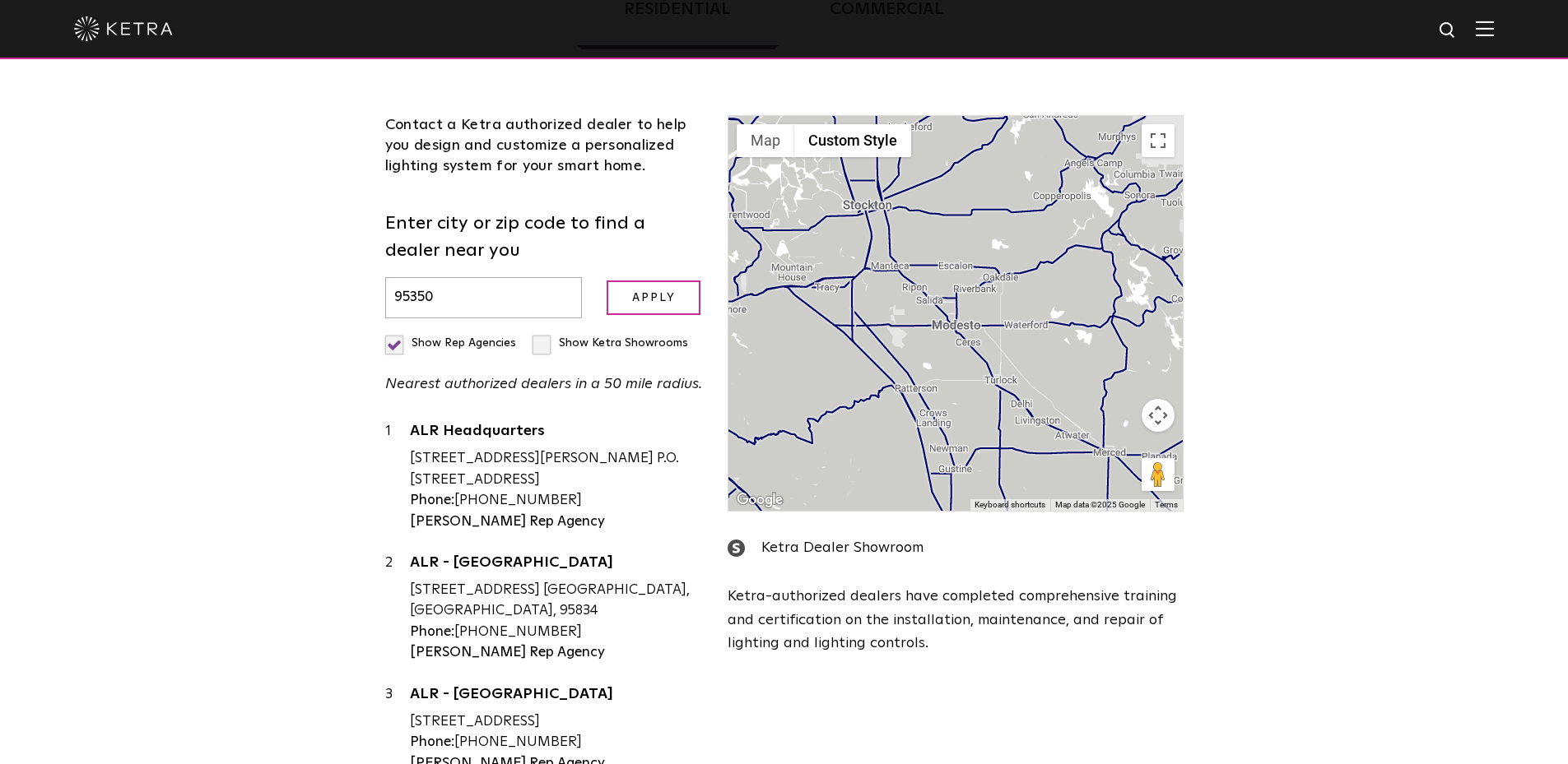
click at [545, 342] on label "Show Ketra Showrooms" at bounding box center [610, 343] width 155 height 12
click at [396, 341] on input "Show Ketra Showrooms" at bounding box center [390, 337] width 11 height 11
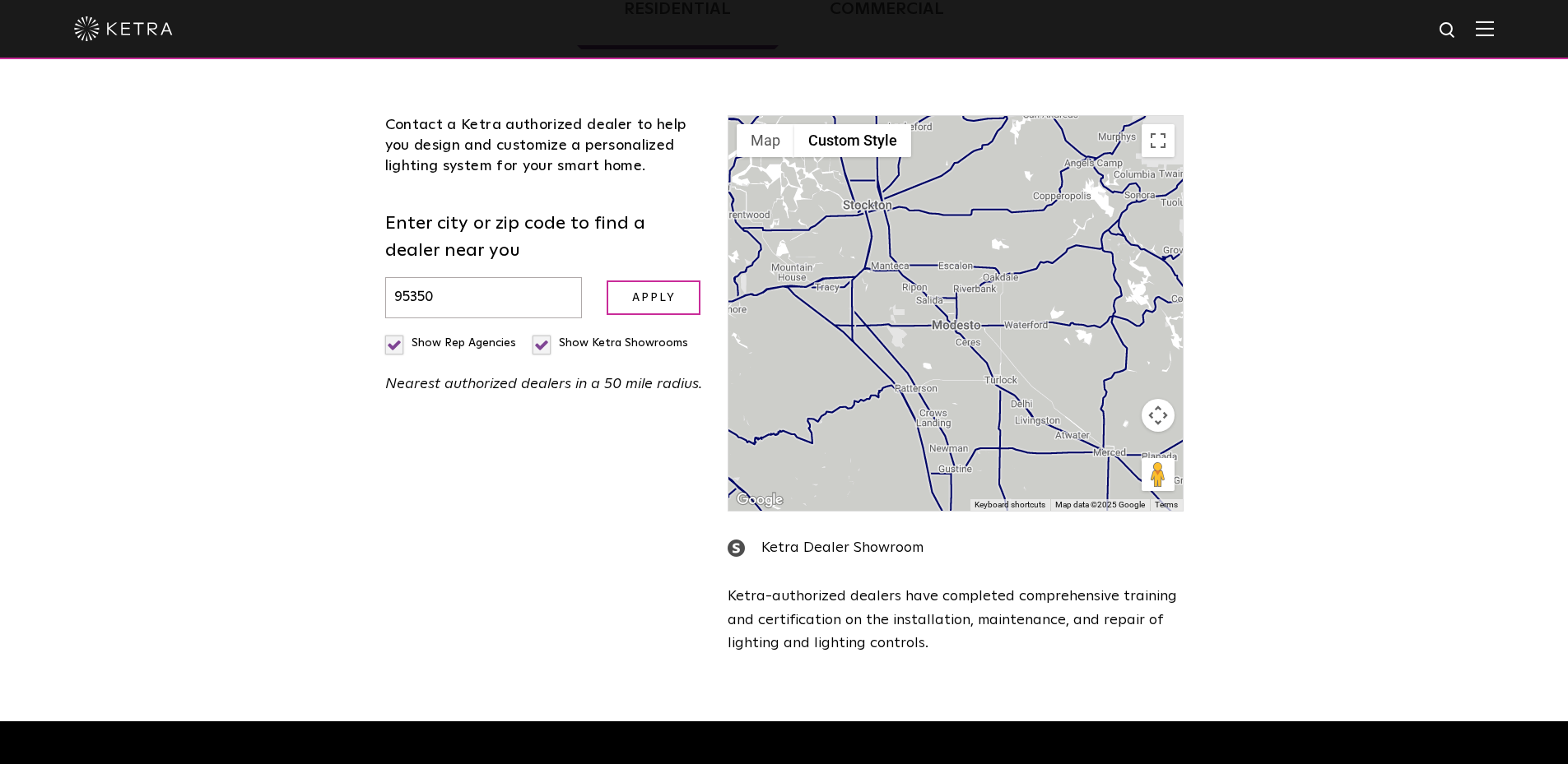
click at [545, 342] on label "Show Ketra Showrooms" at bounding box center [610, 343] width 155 height 12
click at [396, 341] on input "Show Ketra Showrooms" at bounding box center [390, 337] width 11 height 11
checkbox input "false"
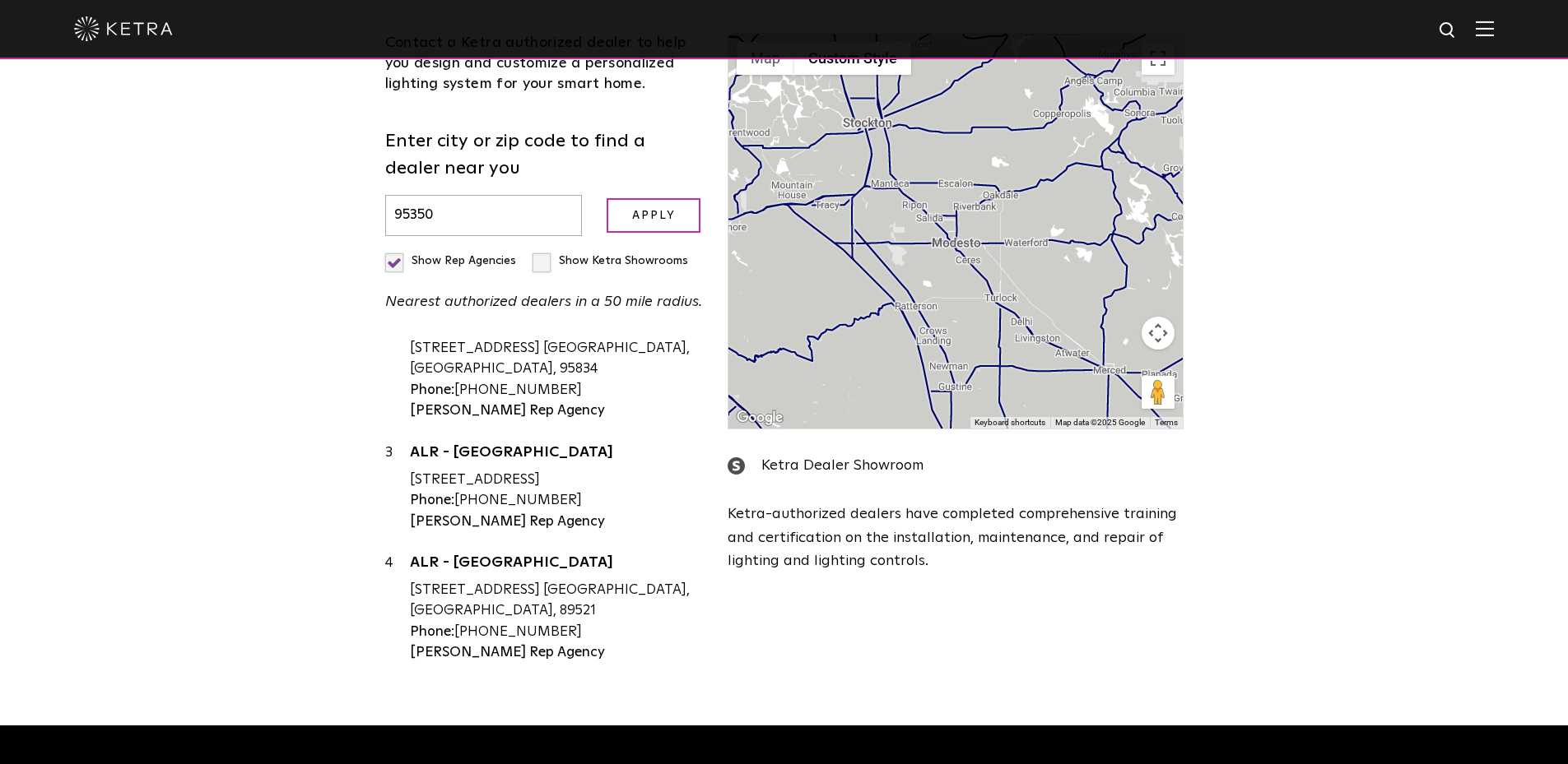
scroll to position [0, 0]
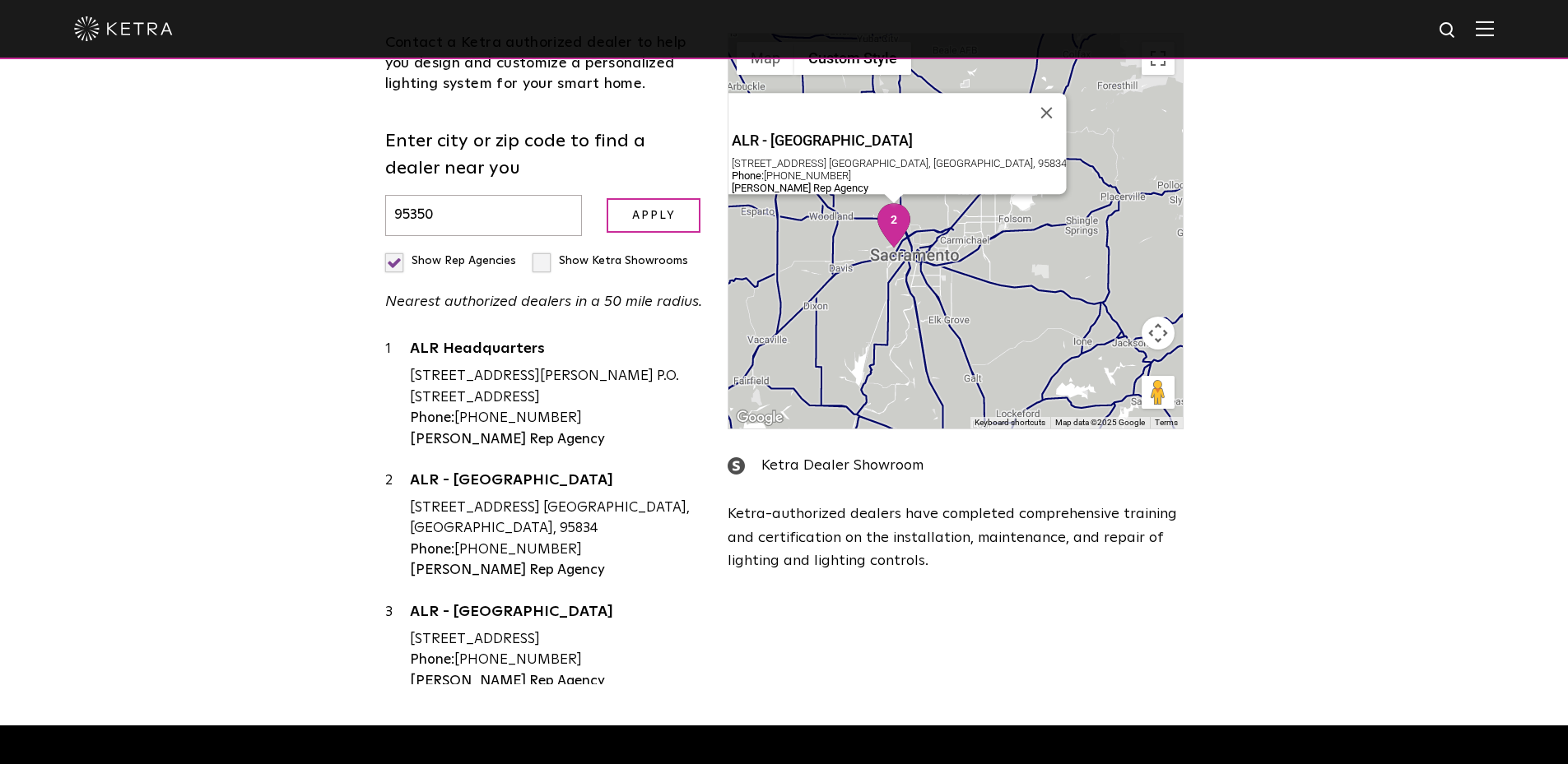
drag, startPoint x: 525, startPoint y: 554, endPoint x: 385, endPoint y: 553, distance: 140.0
click at [385, 553] on div "2 ALR - [GEOGRAPHIC_DATA] [STREET_ADDRESS] [GEOGRAPHIC_DATA], [GEOGRAPHIC_DATA]…" at bounding box center [544, 526] width 318 height 111
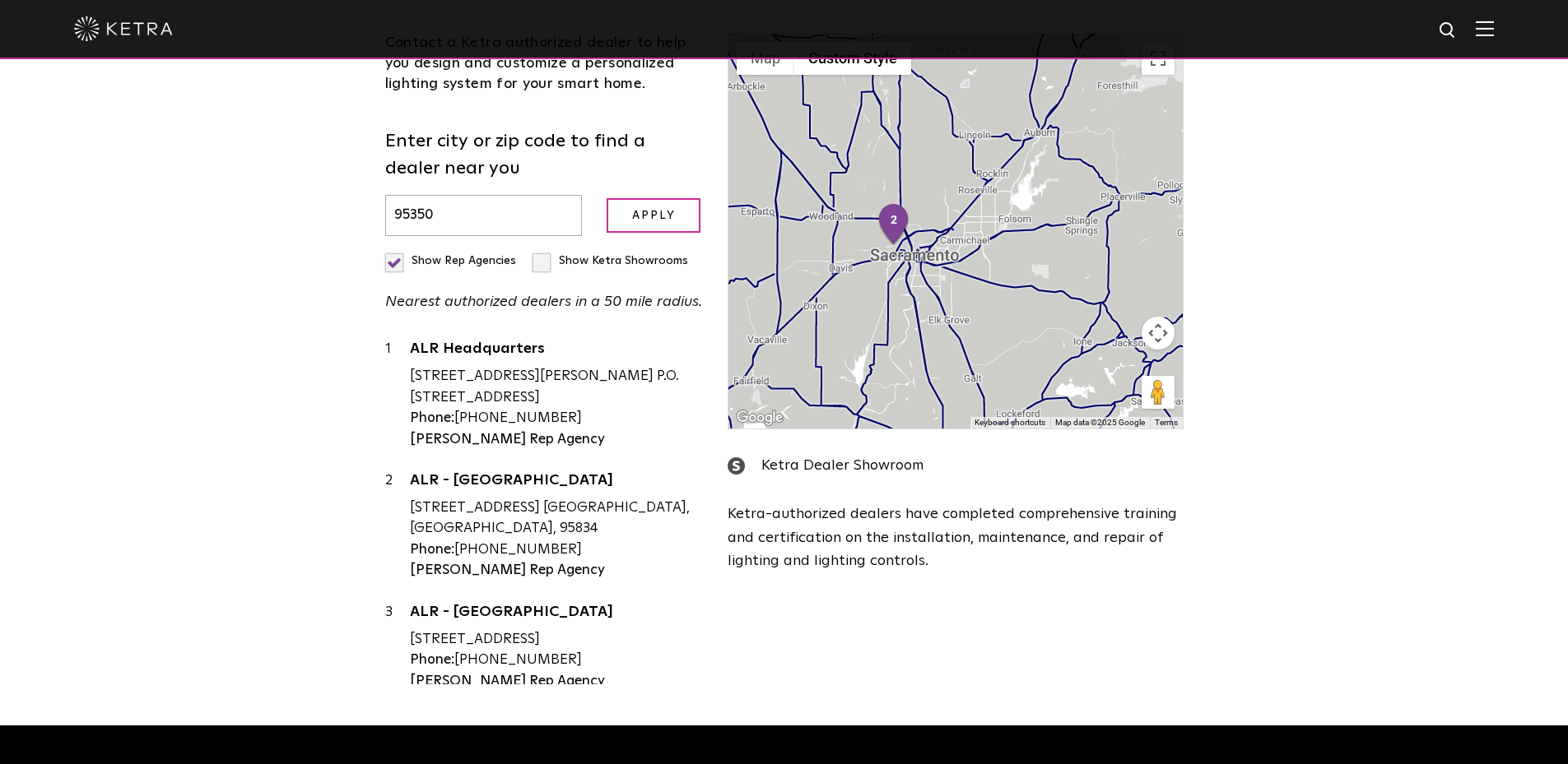
click at [348, 524] on div "Loading... Residential Commercial Contact a [PERSON_NAME] authorized dealer to …" at bounding box center [784, 291] width 1568 height 868
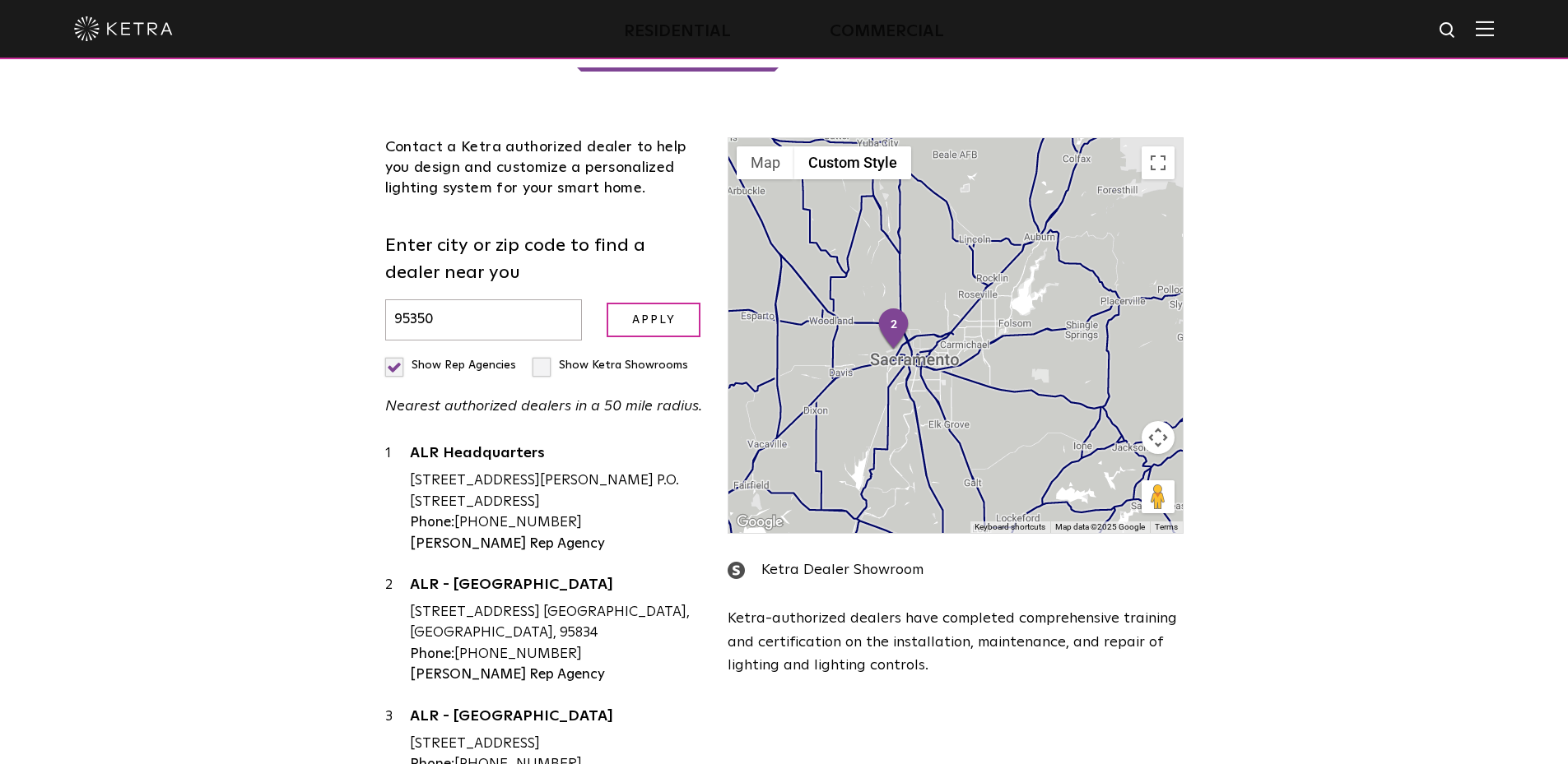
scroll to position [365, 0]
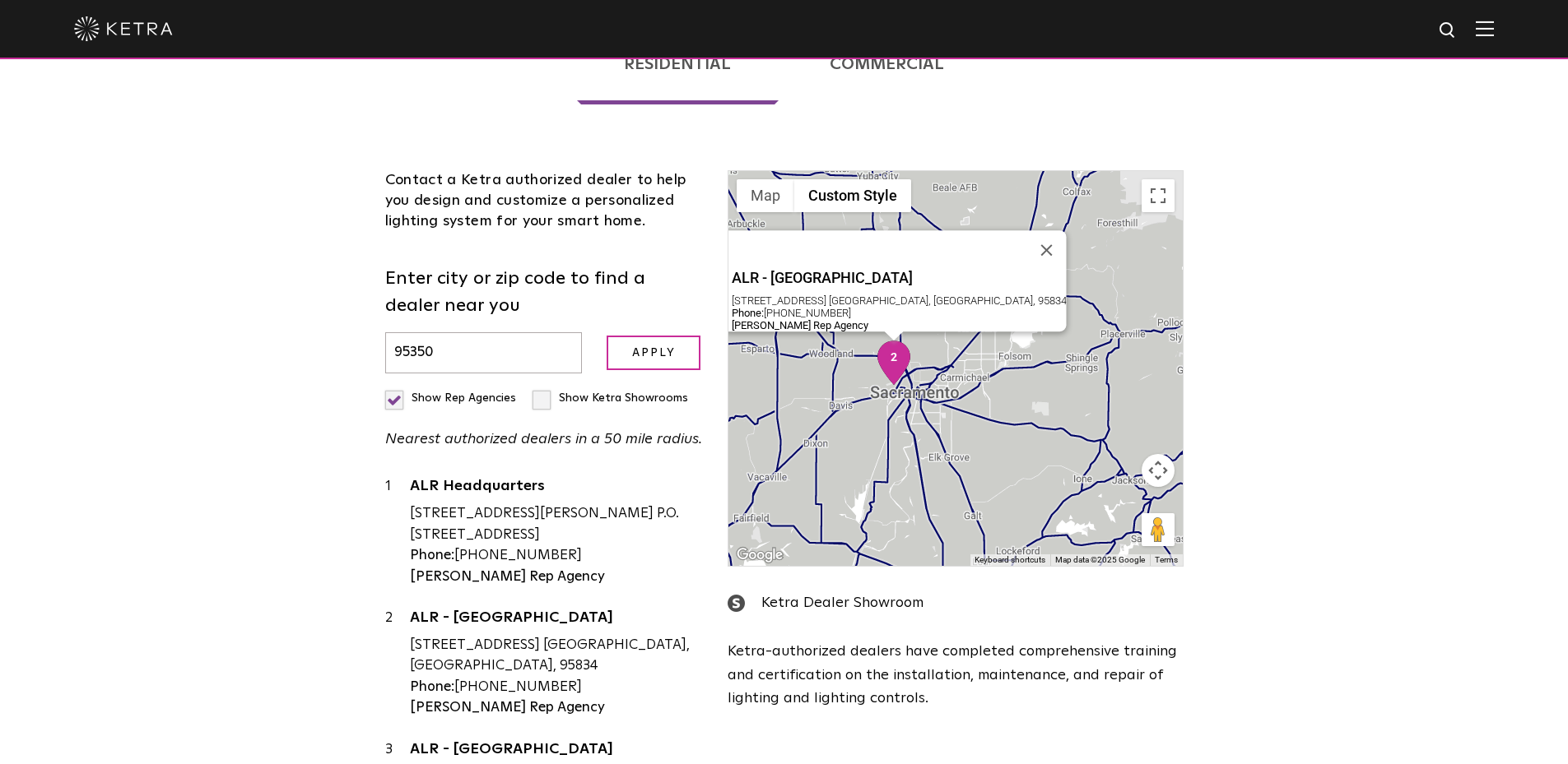
click at [900, 358] on img "2" at bounding box center [894, 362] width 34 height 44
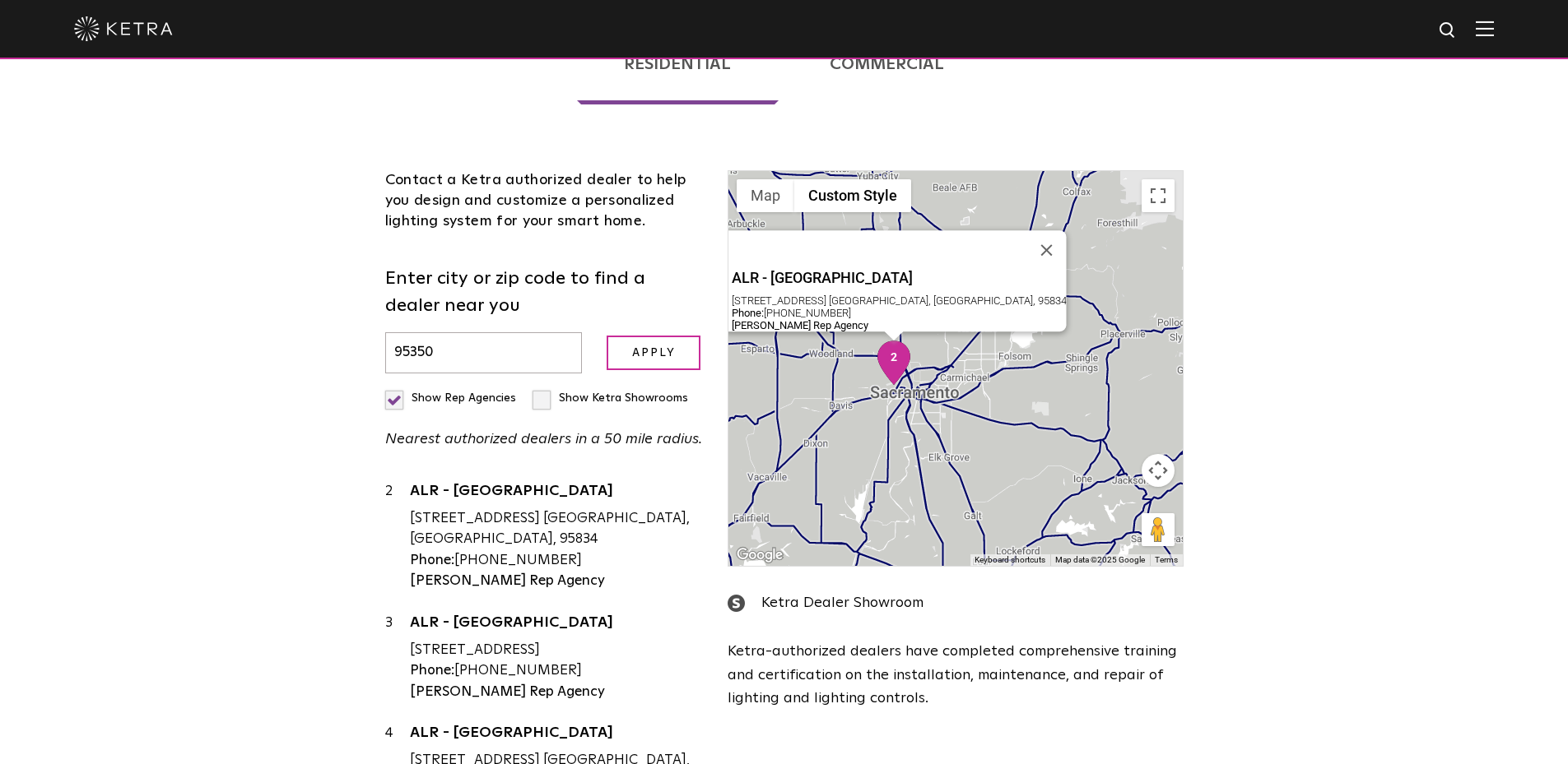
scroll to position [132, 0]
